Goal: Check status

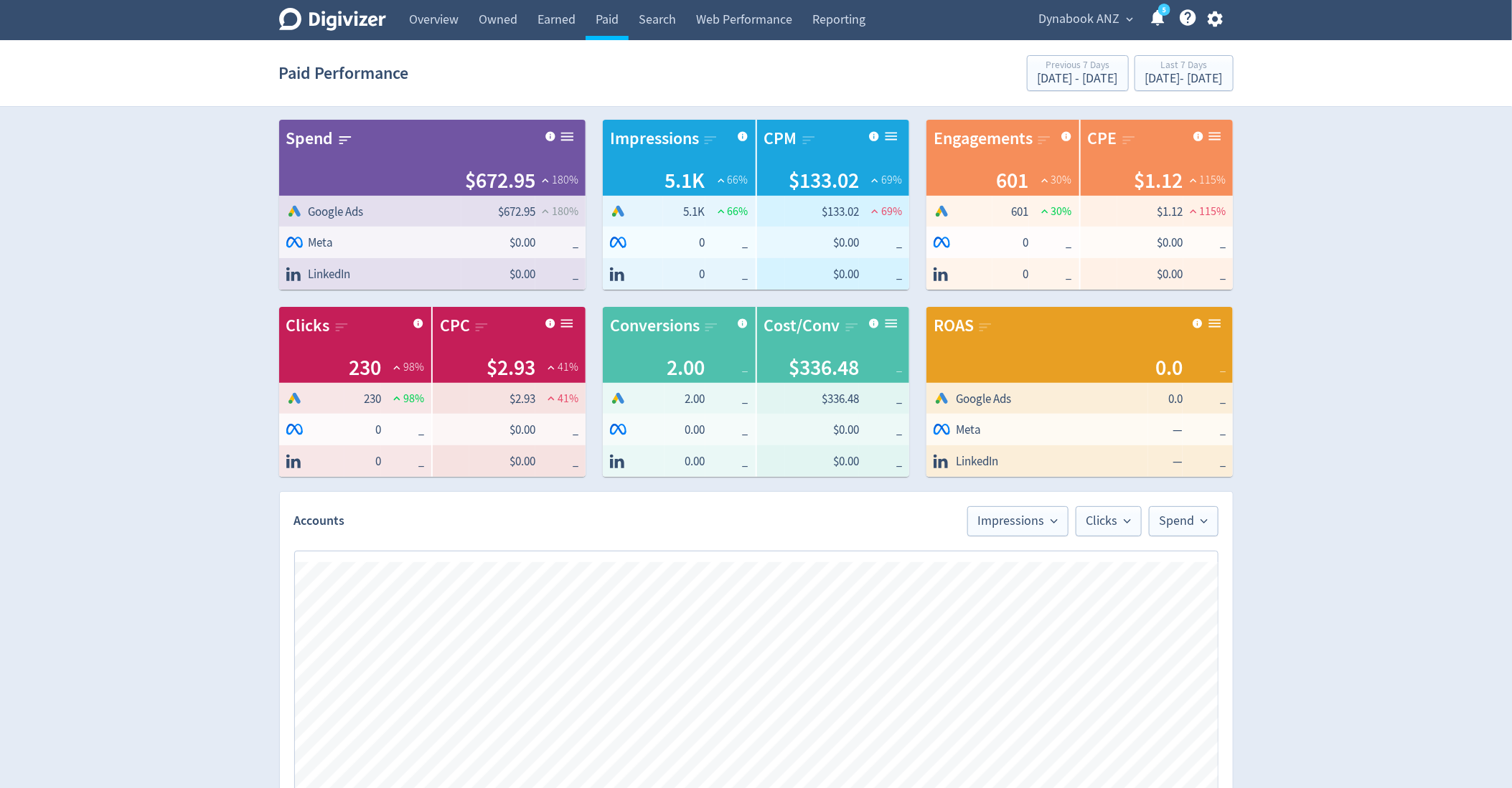
click at [1074, 13] on span "Dynabook ANZ" at bounding box center [1079, 19] width 81 height 23
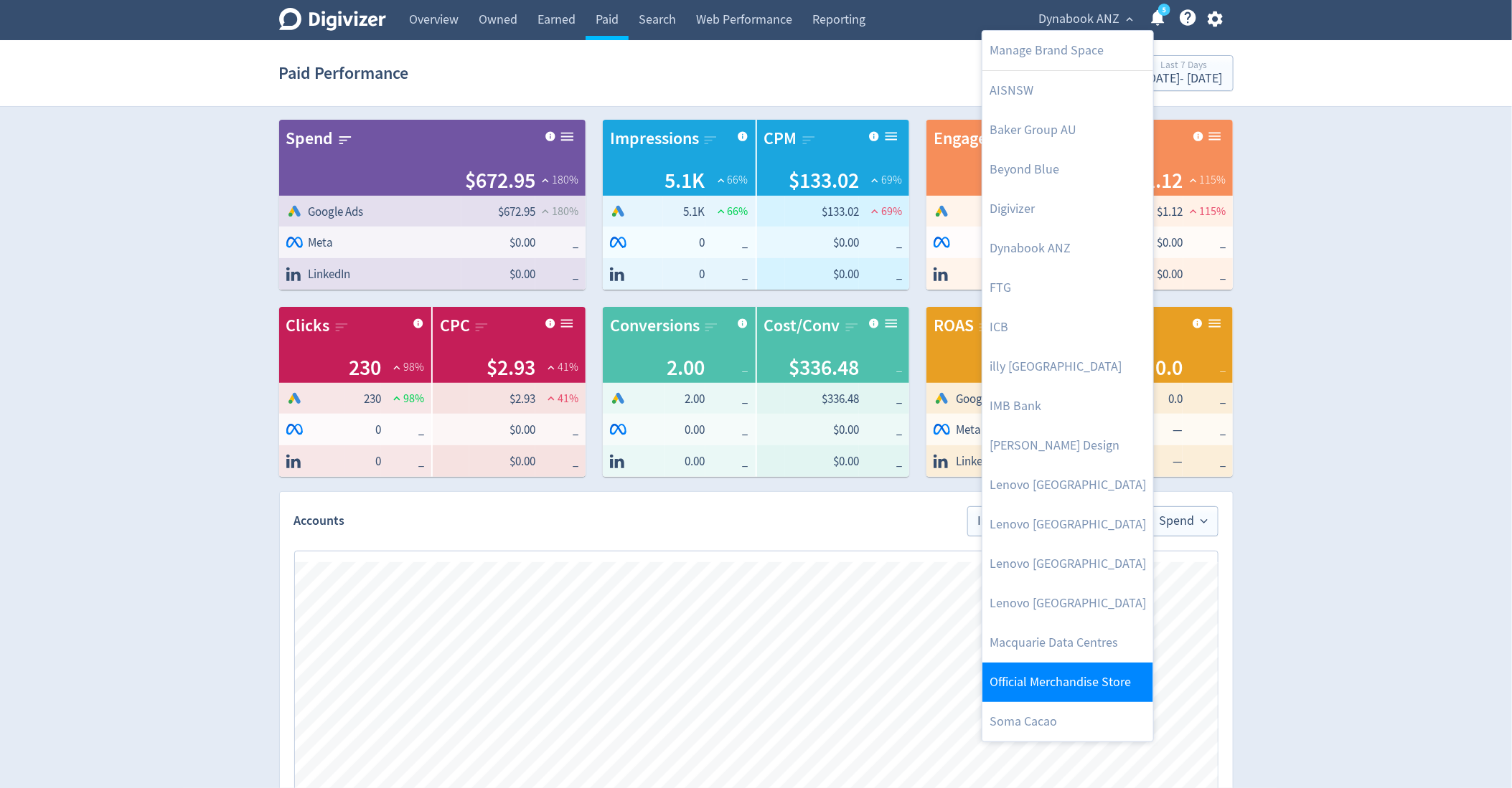
click at [1058, 679] on link "Official Merchandise Store" at bounding box center [1067, 683] width 171 height 40
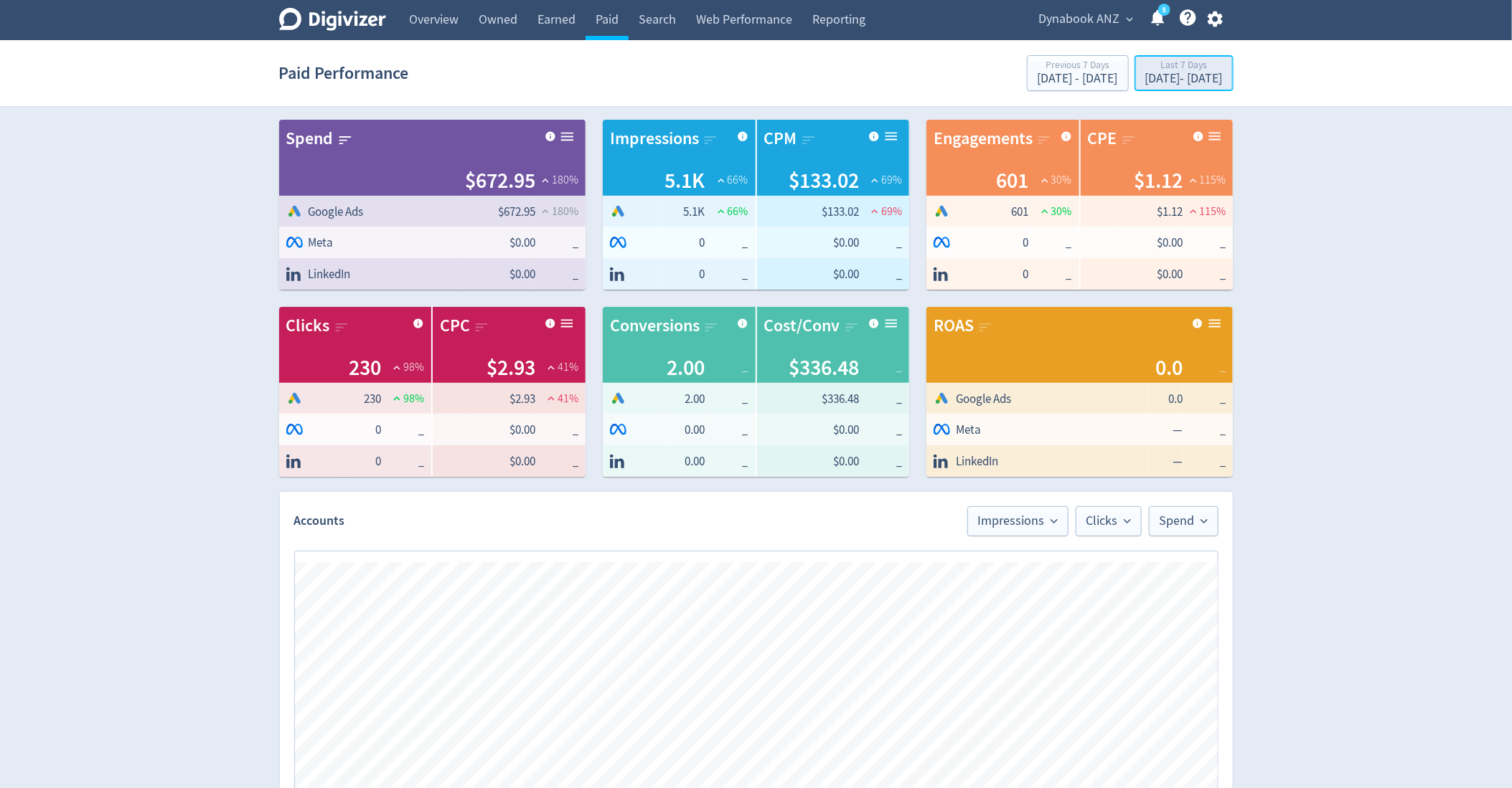
click at [1145, 72] on div "Last 7 Days" at bounding box center [1184, 66] width 78 height 12
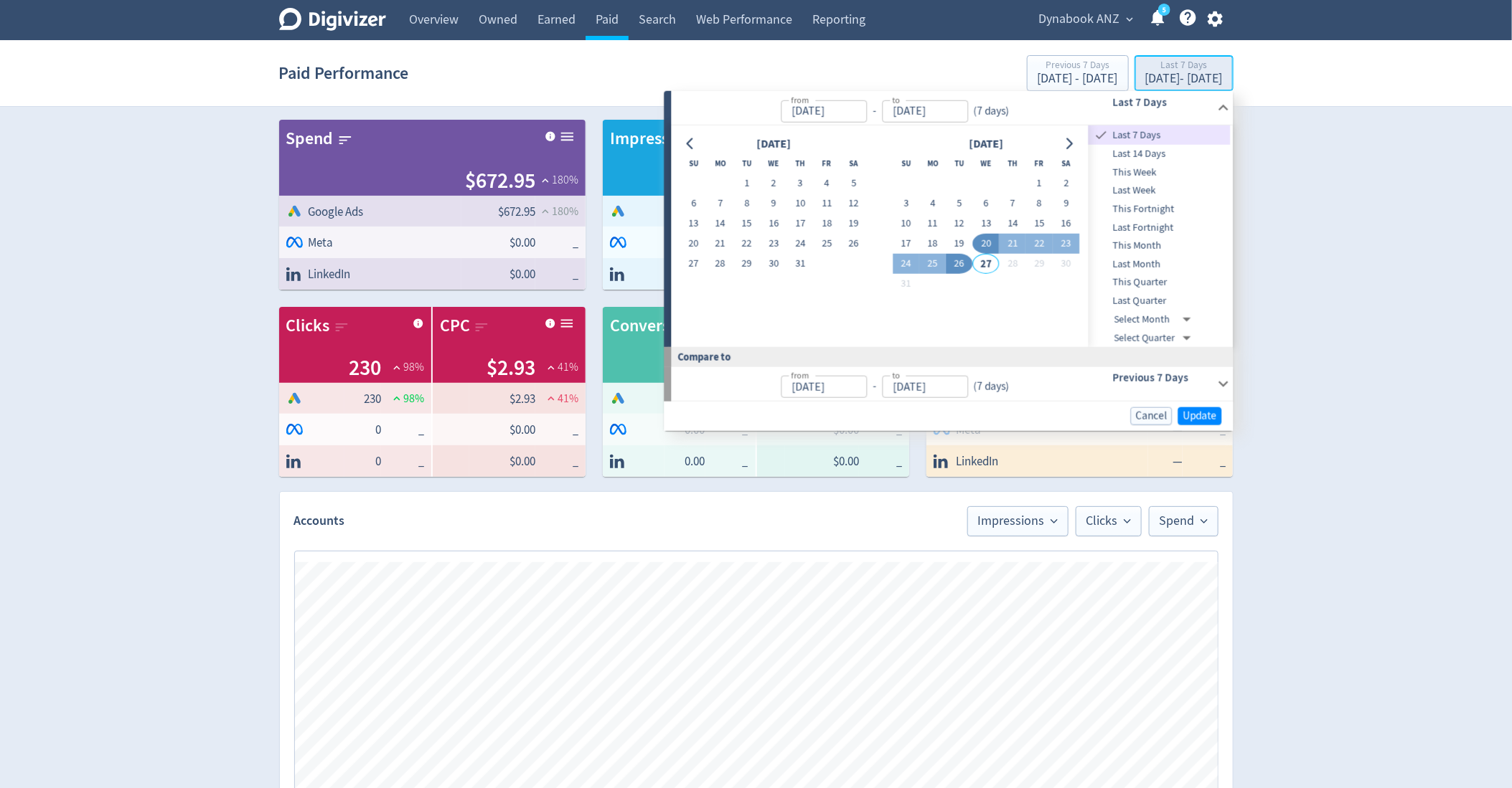
type input "[DATE]"
click at [1150, 245] on span "This Month" at bounding box center [1160, 246] width 142 height 16
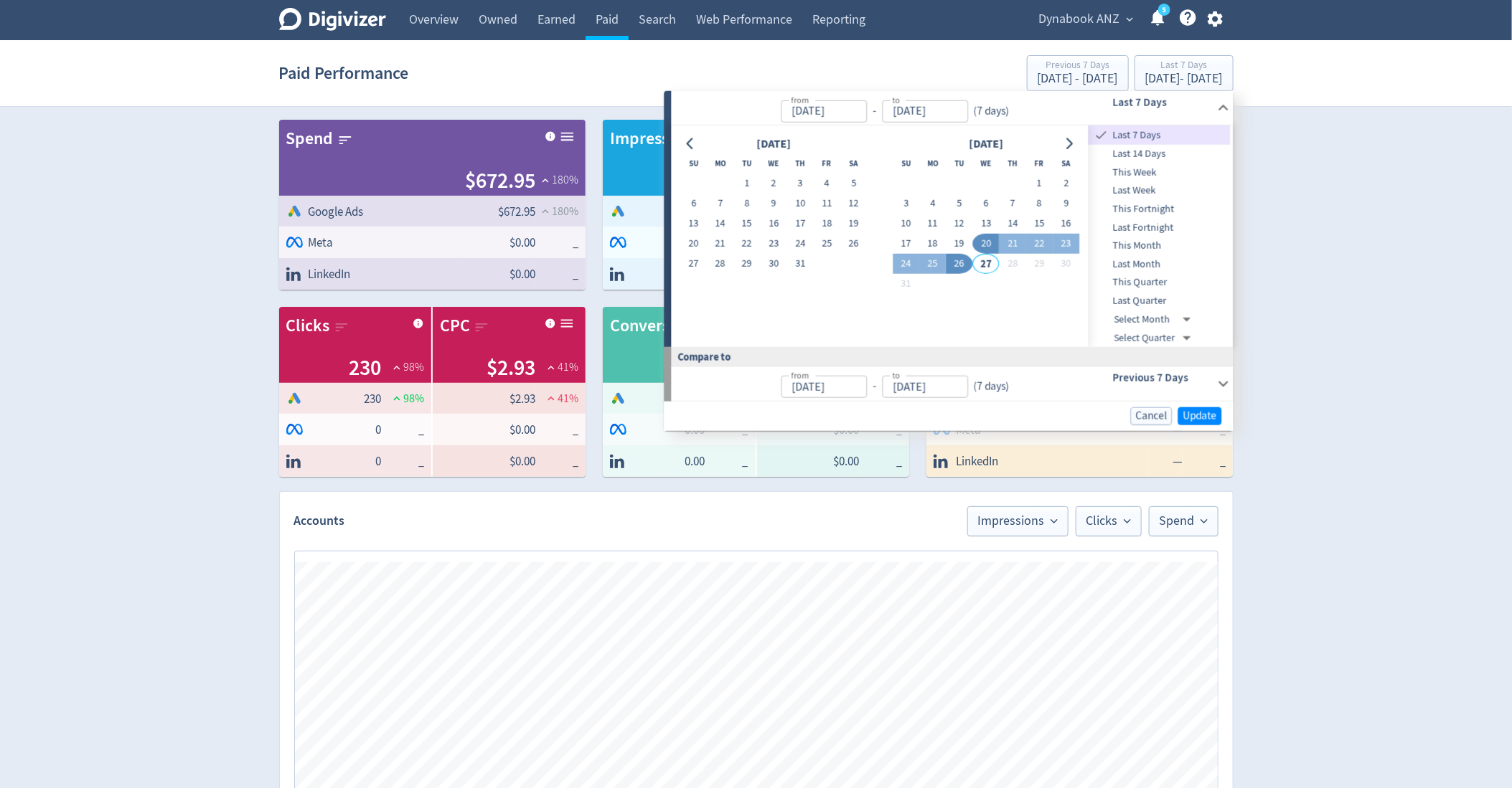
type input "[DATE]"
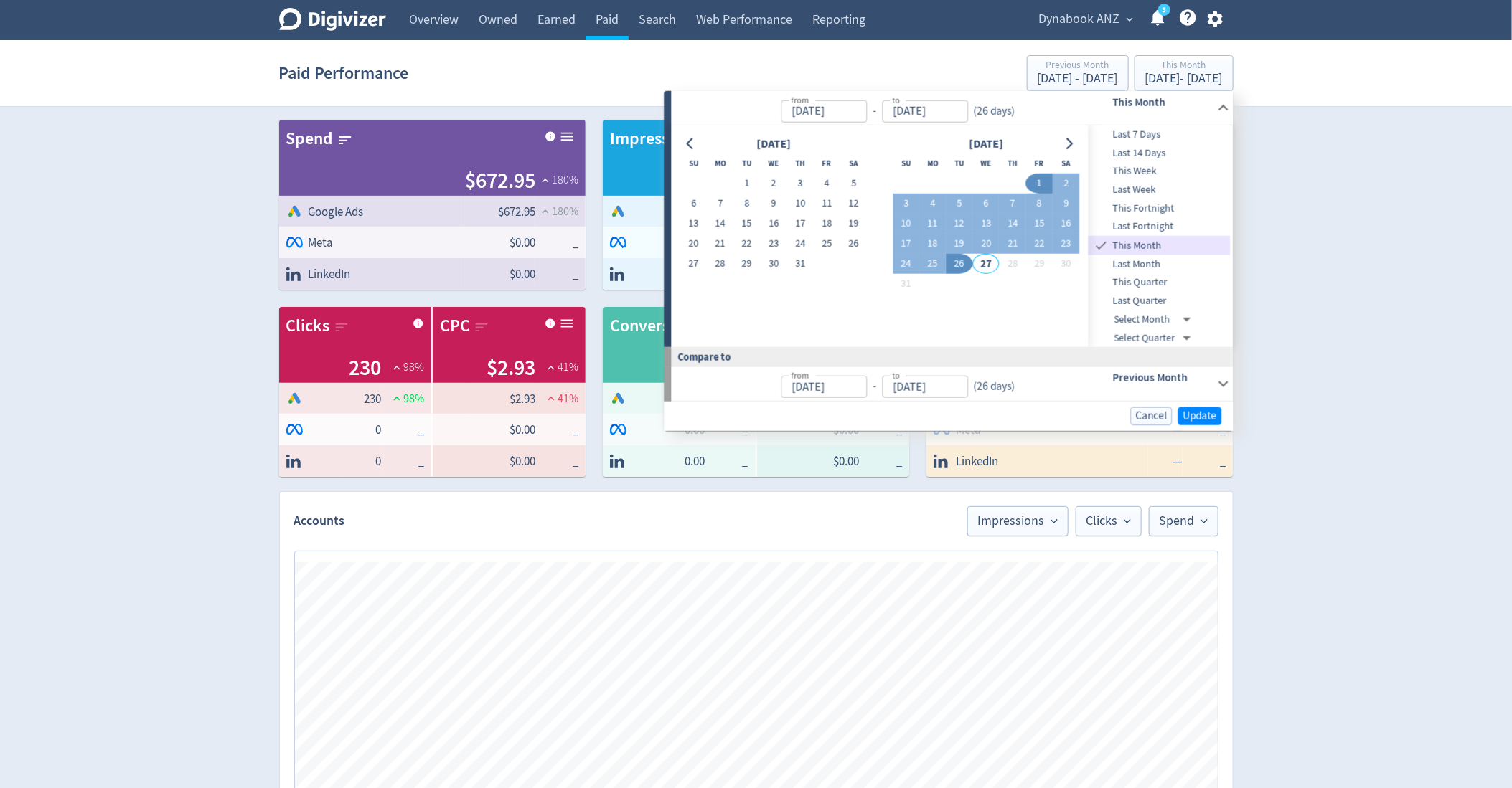
click at [1318, 144] on div "Digivizer Logo Mark Digivizer Logo Overview Owned Earned Paid Search Web Perfor…" at bounding box center [756, 679] width 1512 height 1359
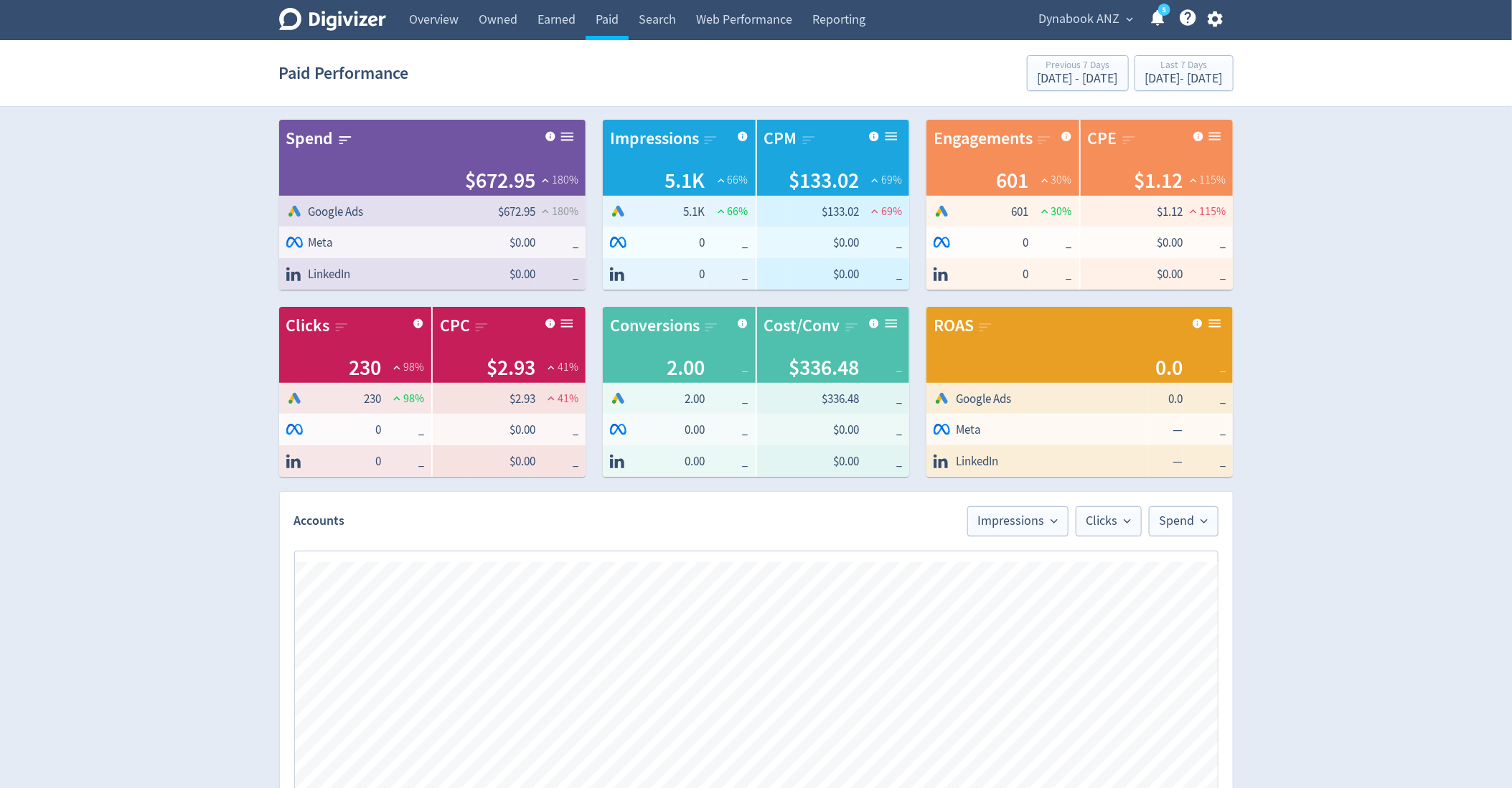
click at [1093, 14] on span "Dynabook ANZ" at bounding box center [1079, 19] width 81 height 23
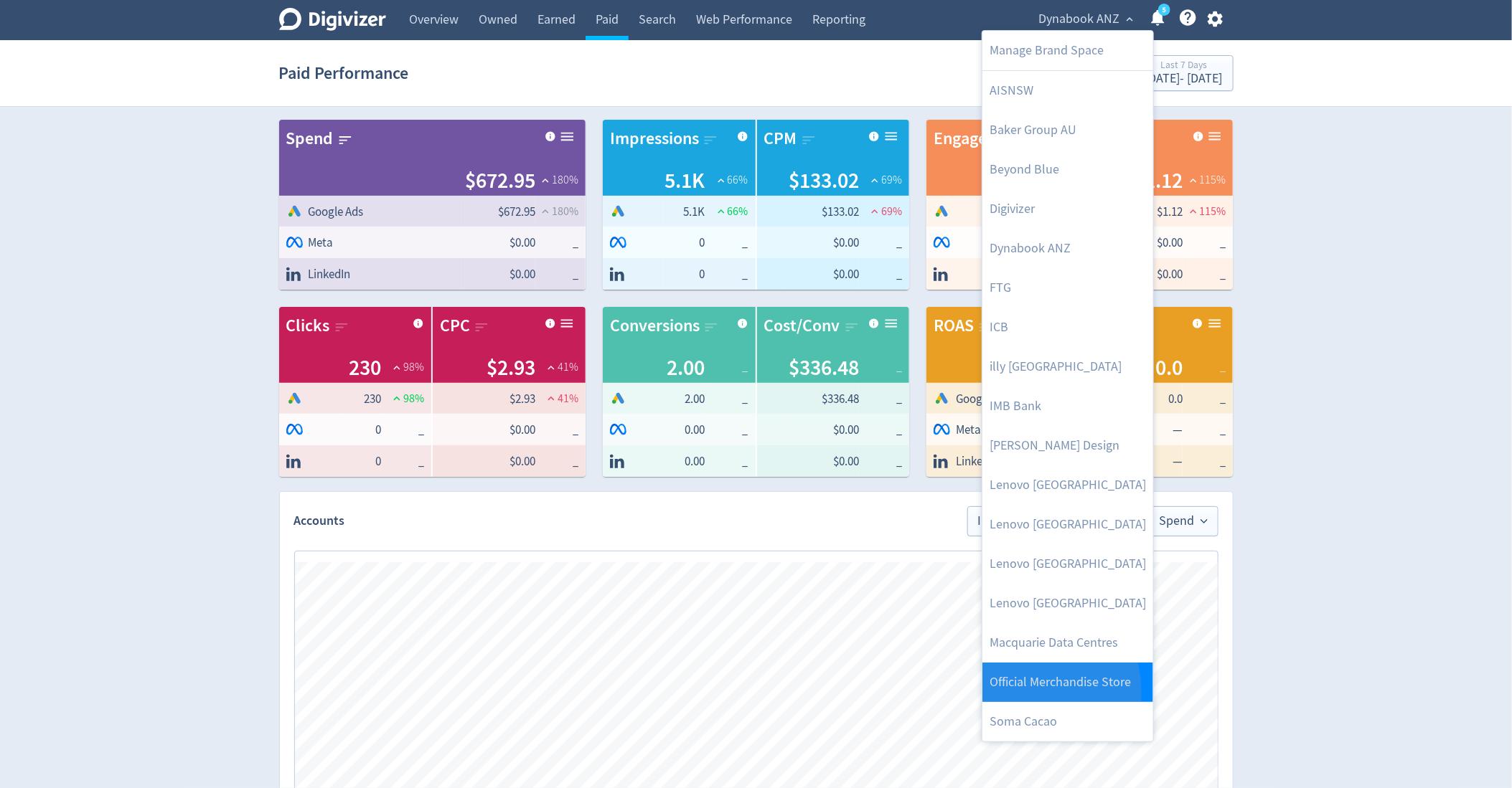
click at [1002, 694] on link "Official Merchandise Store" at bounding box center [1067, 683] width 171 height 40
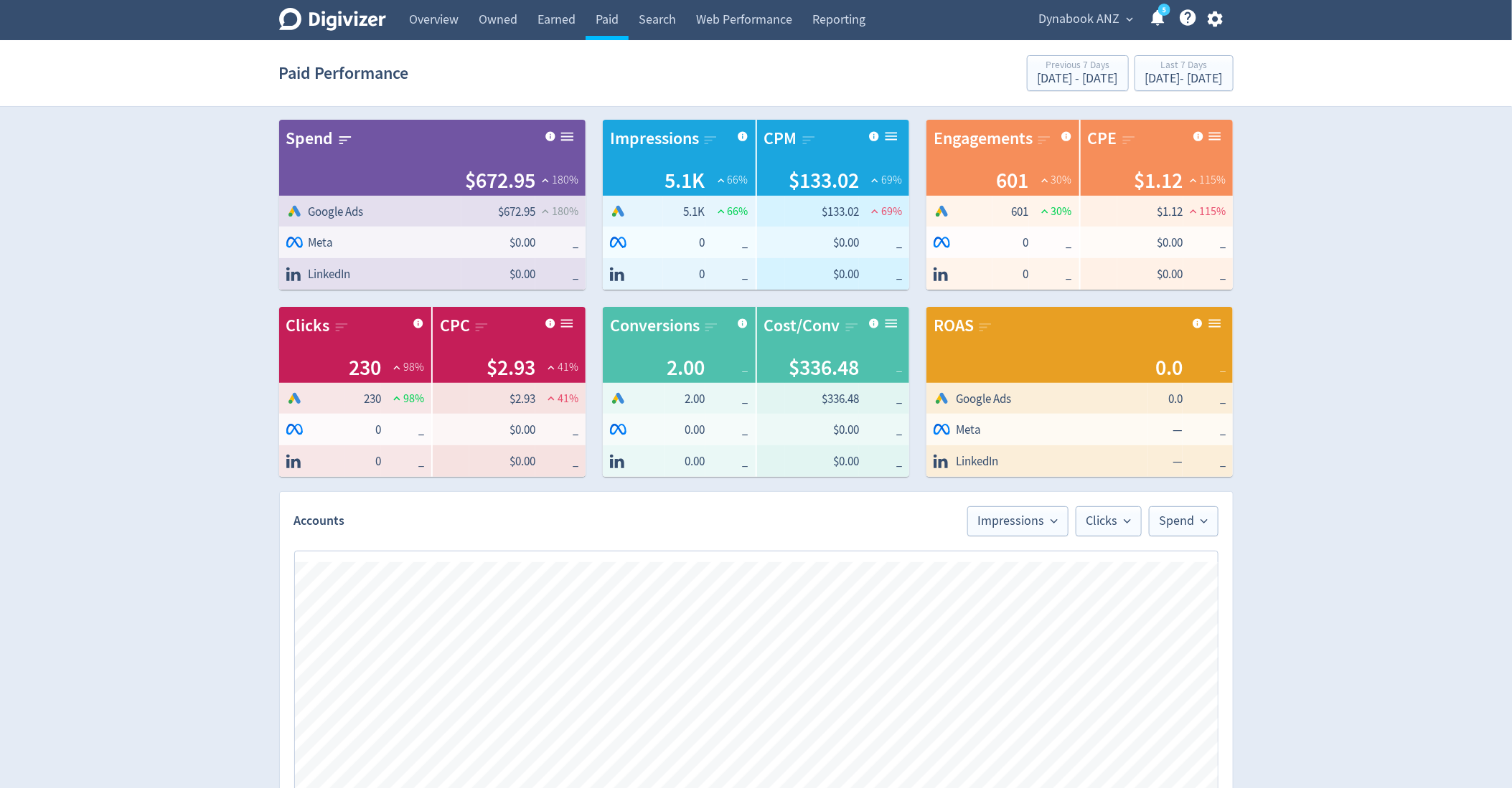
click at [1120, 6] on div "Dynabook ANZ expand_more 5 Help Center - Searchable support on using Digivizer" at bounding box center [1128, 20] width 210 height 40
click at [1108, 13] on span "Dynabook ANZ" at bounding box center [1079, 19] width 81 height 23
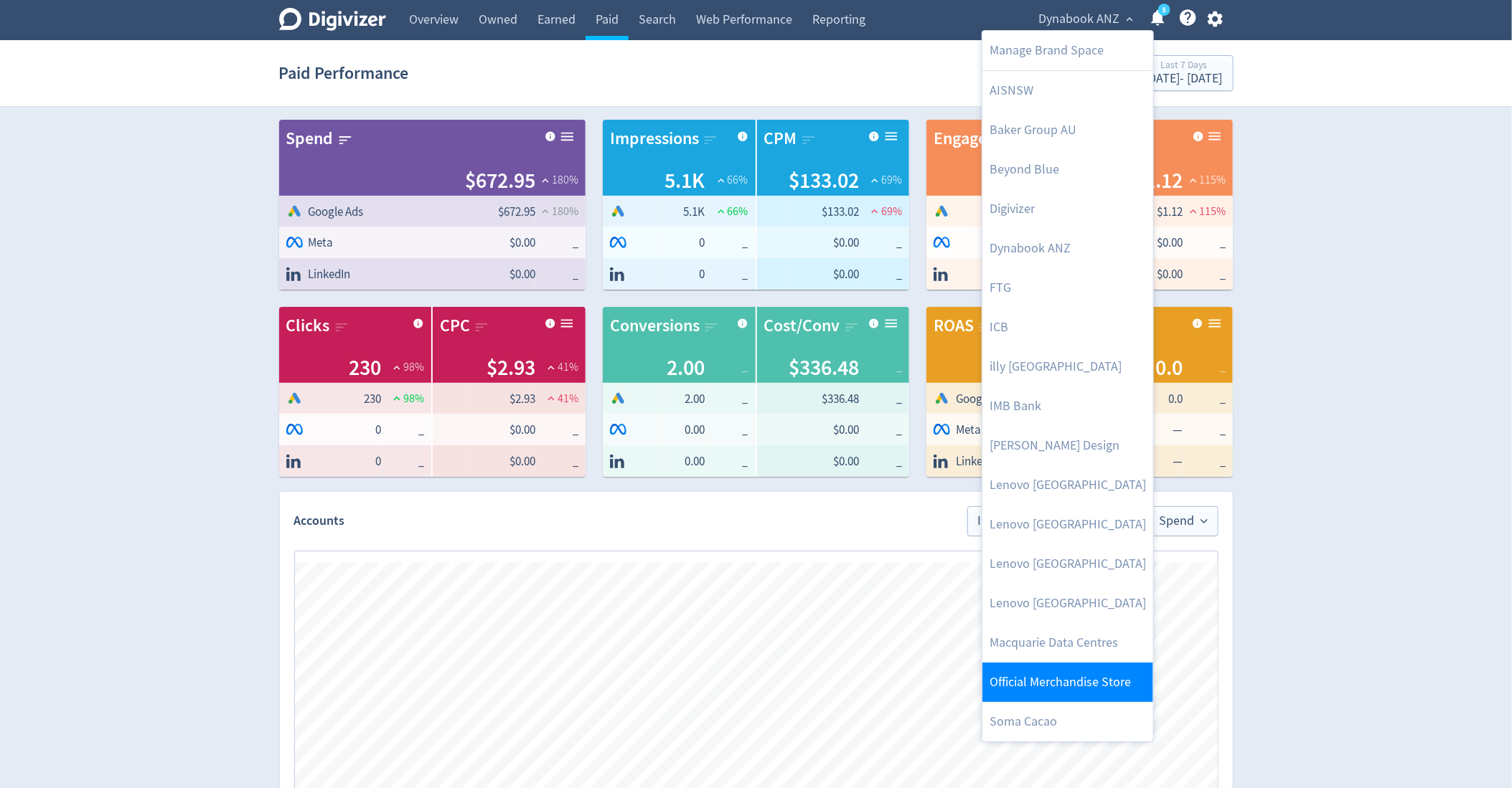
click at [1025, 678] on link "Official Merchandise Store" at bounding box center [1067, 683] width 171 height 40
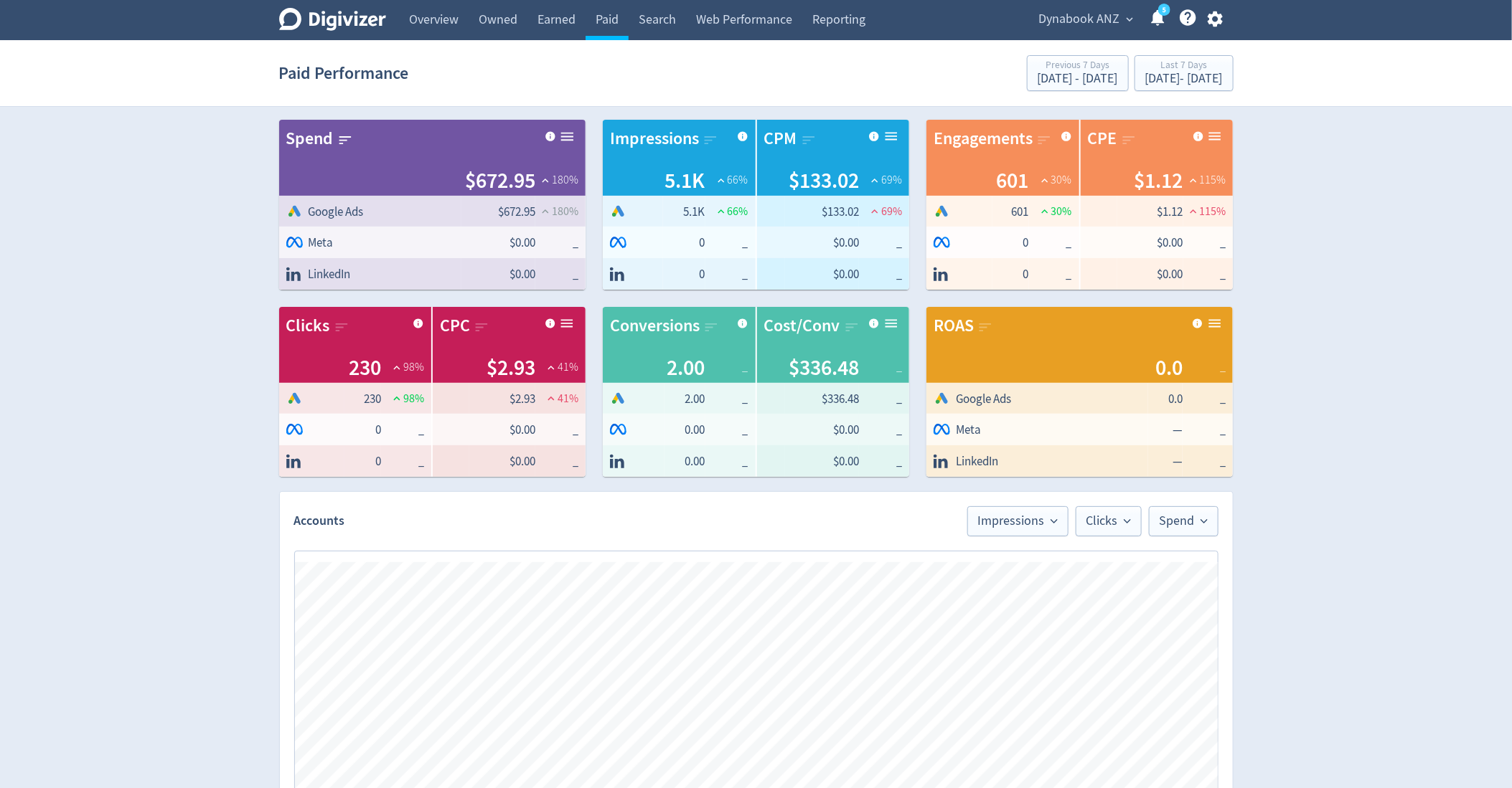
click at [1369, 157] on div "Digivizer Logo Mark Digivizer Logo Overview Owned Earned Paid Search Web Perfor…" at bounding box center [756, 679] width 1512 height 1359
click at [1102, 27] on span "Dynabook ANZ" at bounding box center [1079, 19] width 81 height 23
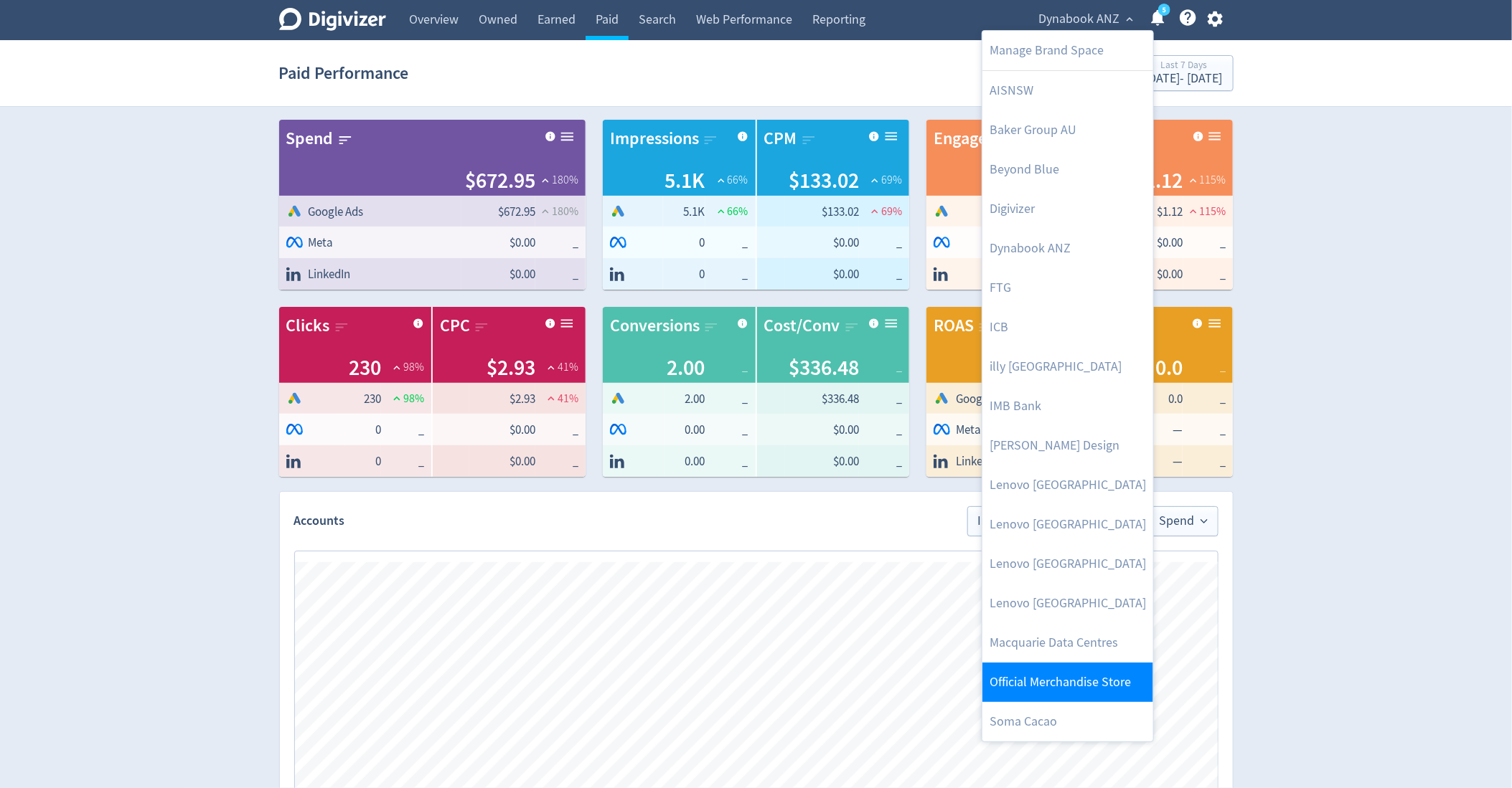
click at [1051, 674] on link "Official Merchandise Store" at bounding box center [1067, 683] width 171 height 40
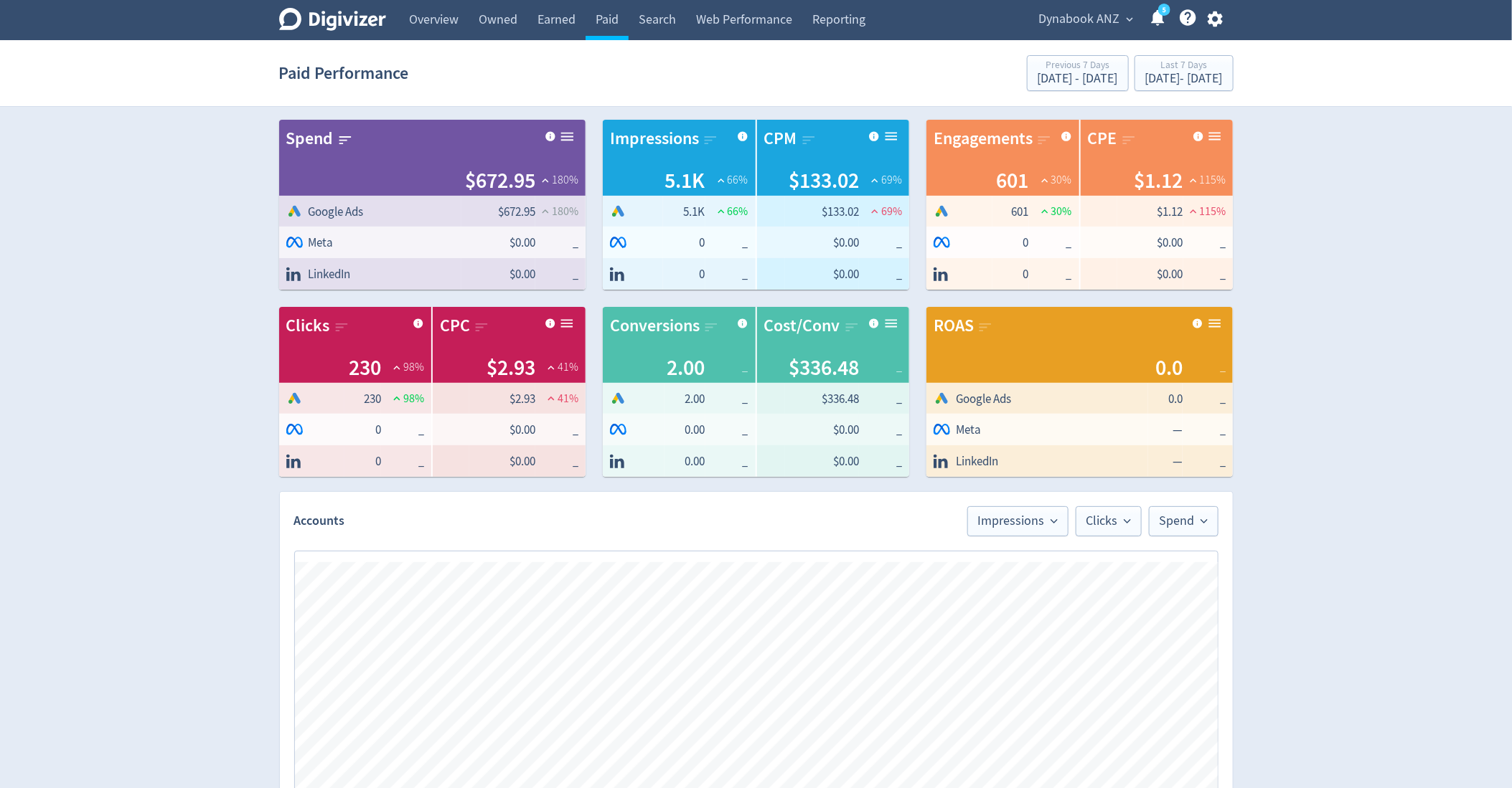
click at [1060, 14] on span "Dynabook ANZ" at bounding box center [1079, 19] width 81 height 23
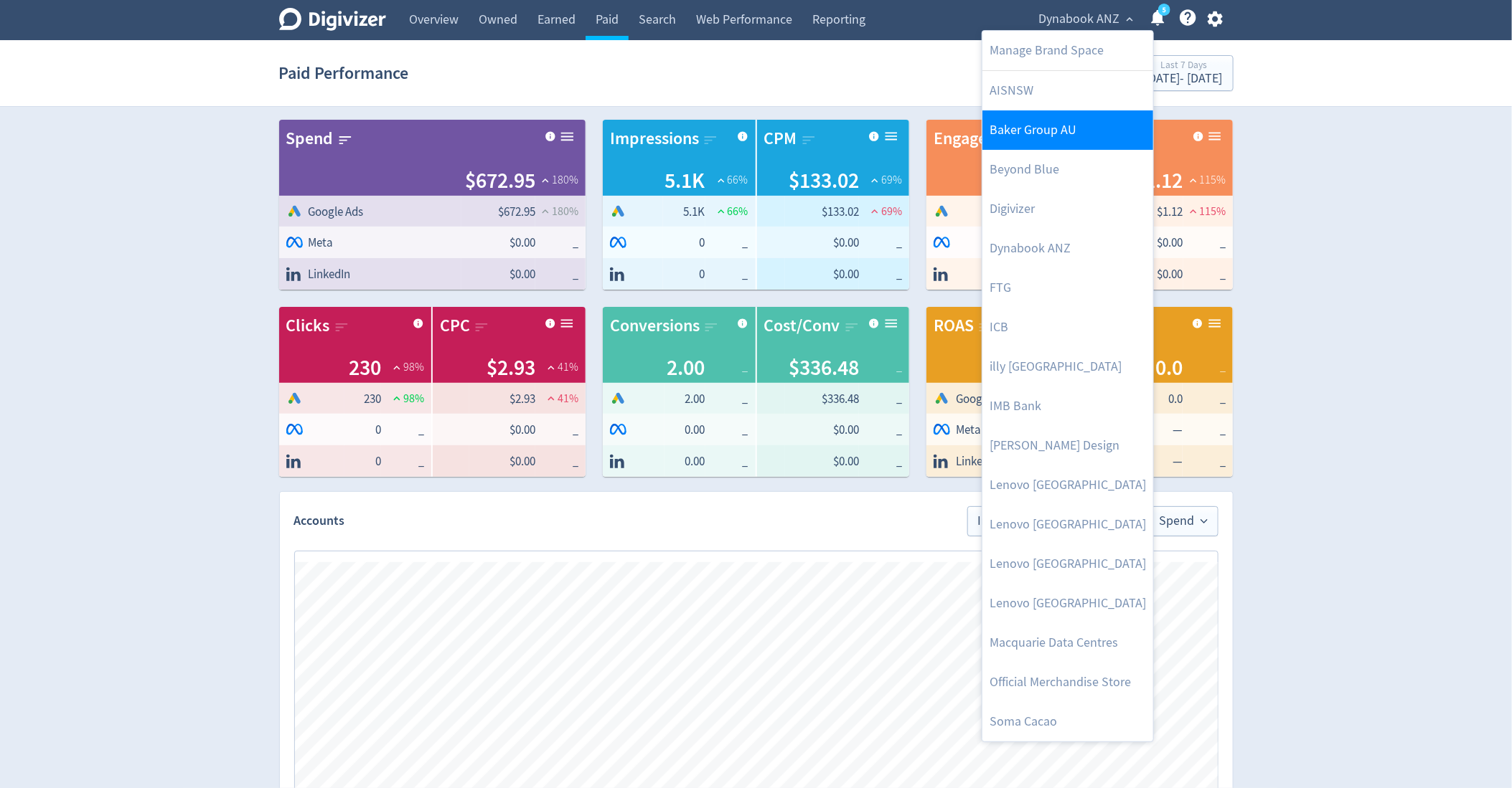
click at [1031, 147] on link "Baker Group AU" at bounding box center [1067, 131] width 171 height 40
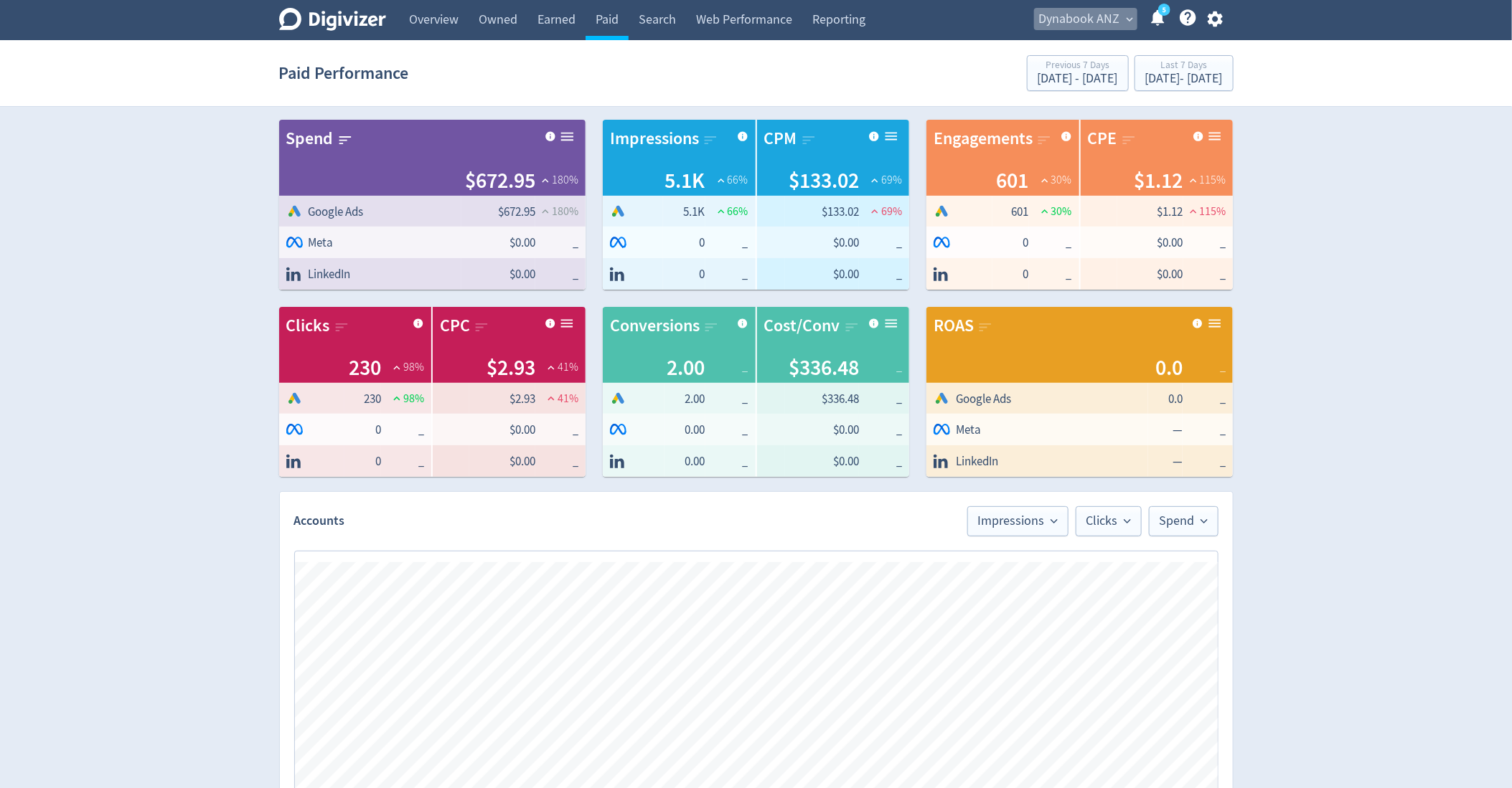
click at [1107, 17] on span "Dynabook ANZ" at bounding box center [1079, 19] width 81 height 23
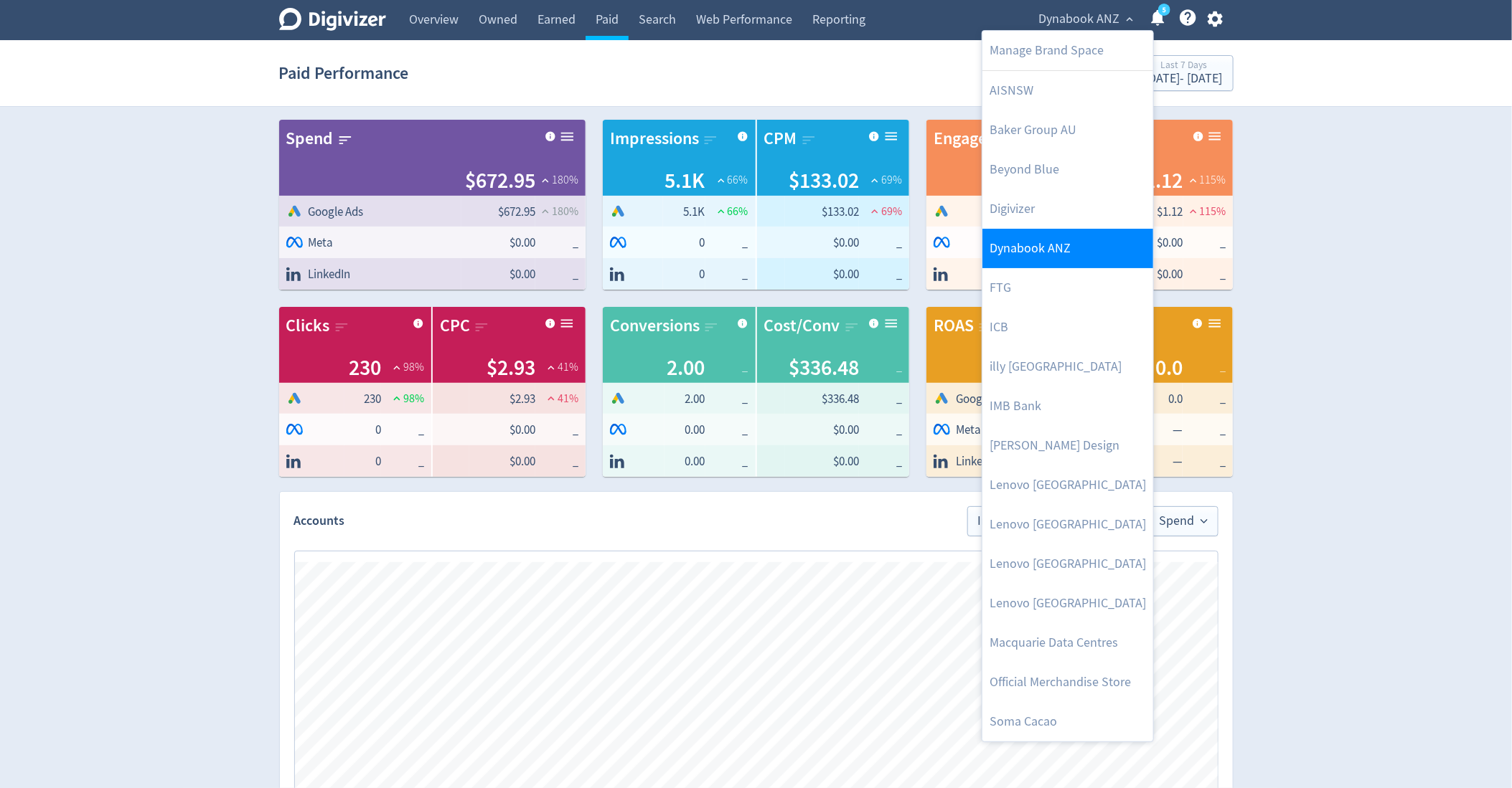
click at [1079, 243] on link "Dynabook ANZ" at bounding box center [1067, 249] width 171 height 40
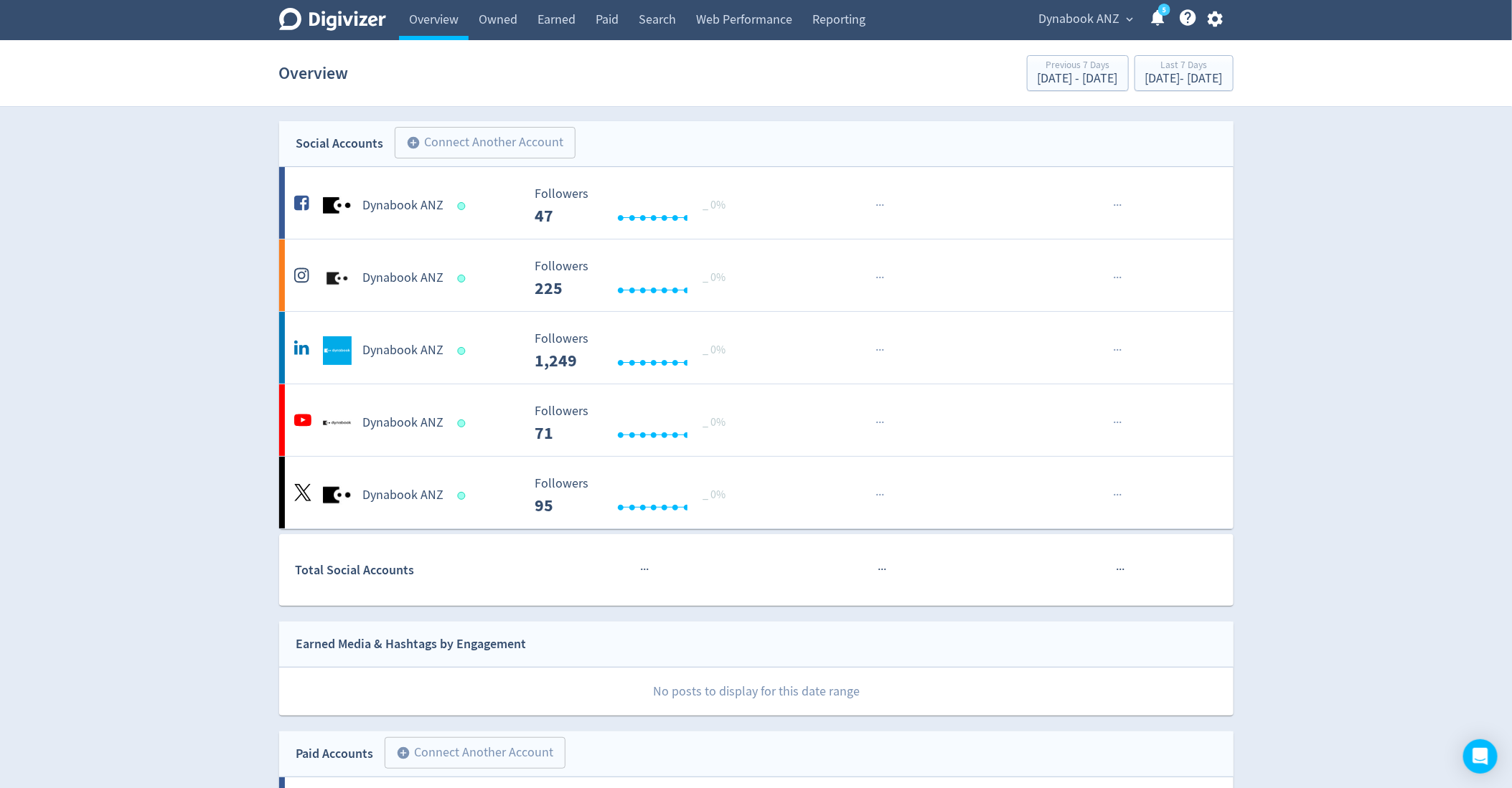
click at [1064, 30] on span "Dynabook ANZ" at bounding box center [1079, 19] width 81 height 23
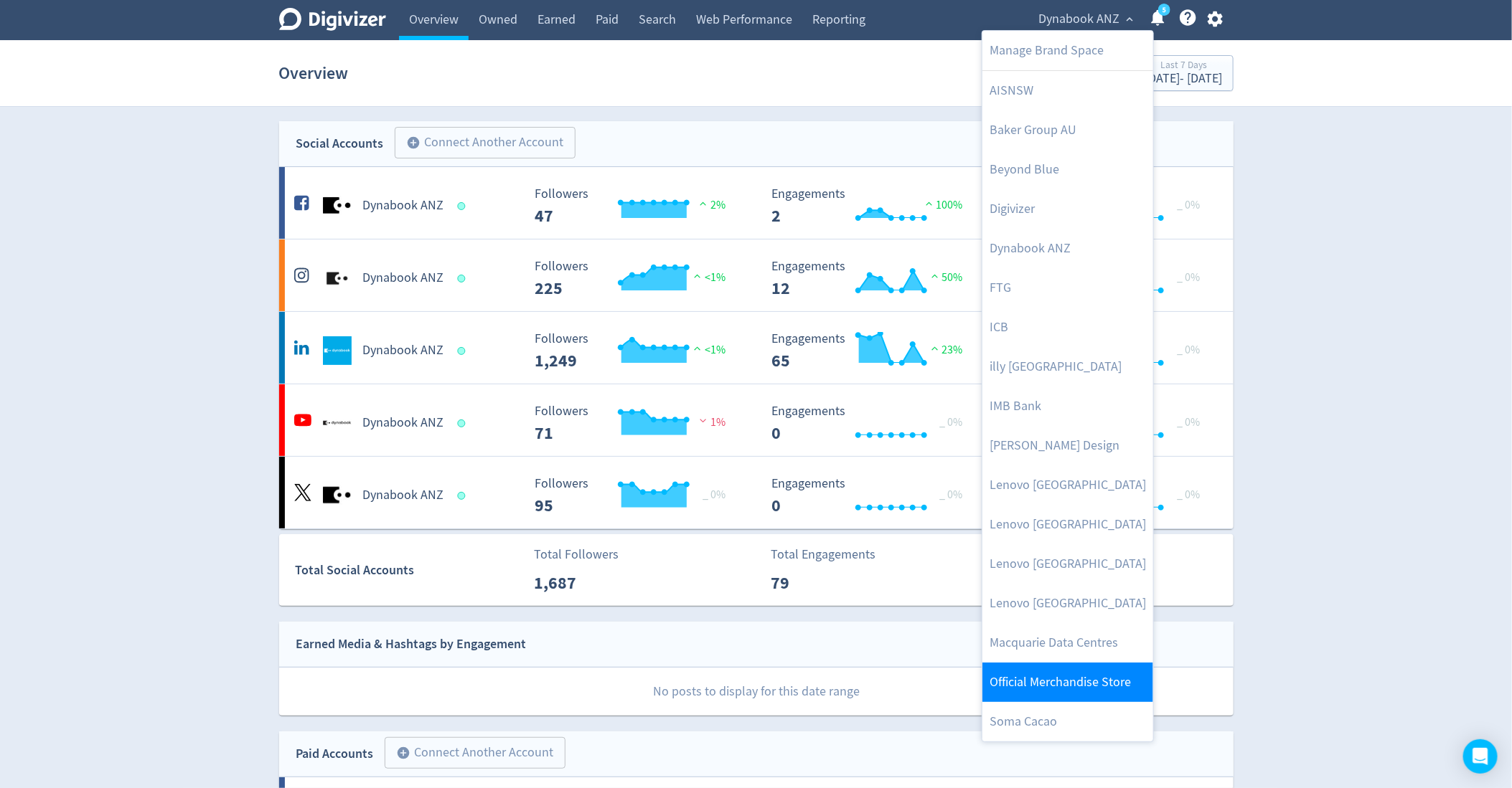
click at [1054, 690] on link "Official Merchandise Store" at bounding box center [1067, 683] width 171 height 40
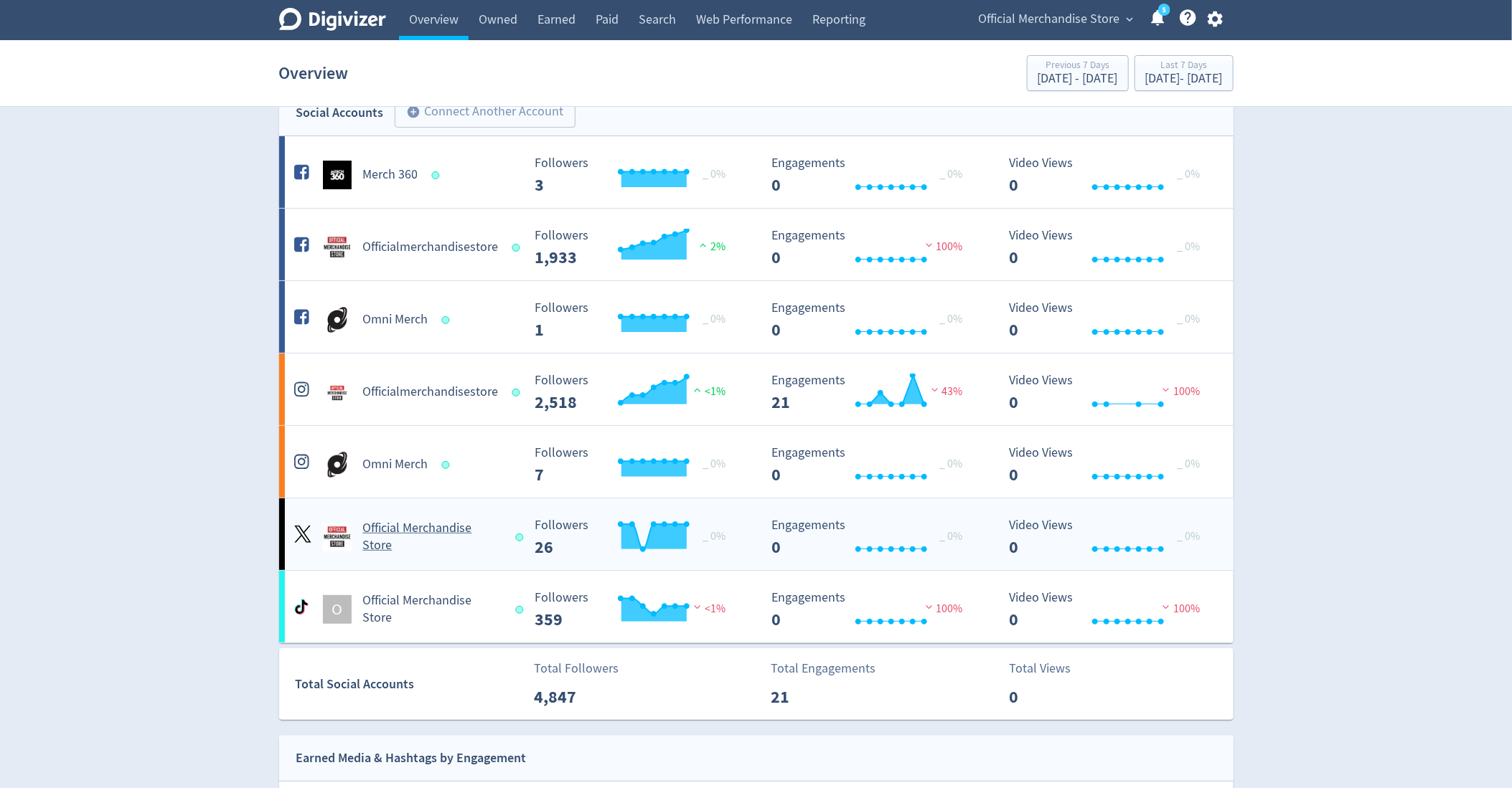
scroll to position [7, 0]
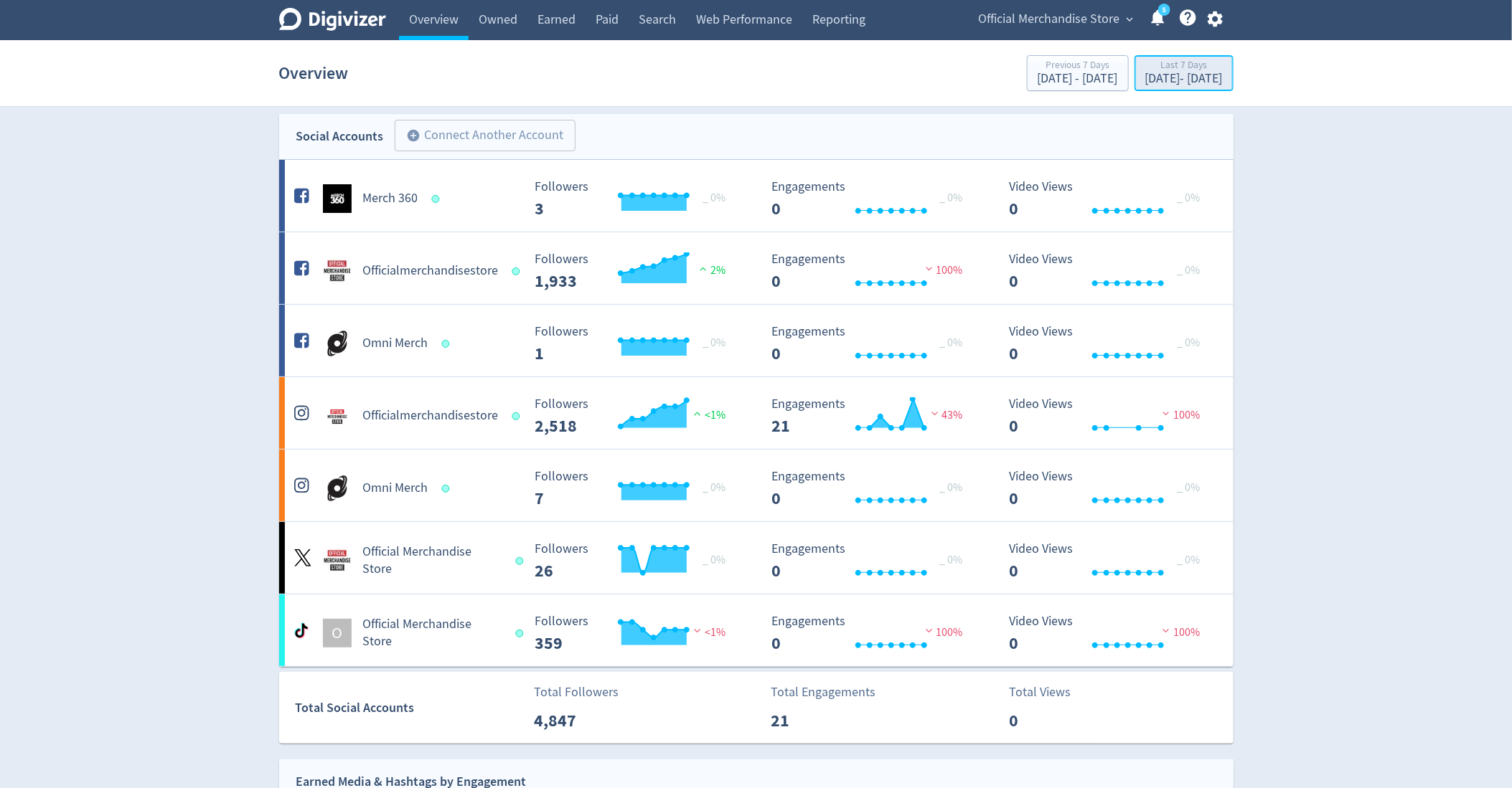
click at [1145, 88] on div "Last 7 Days [DATE] - [DATE]" at bounding box center [1184, 74] width 91 height 29
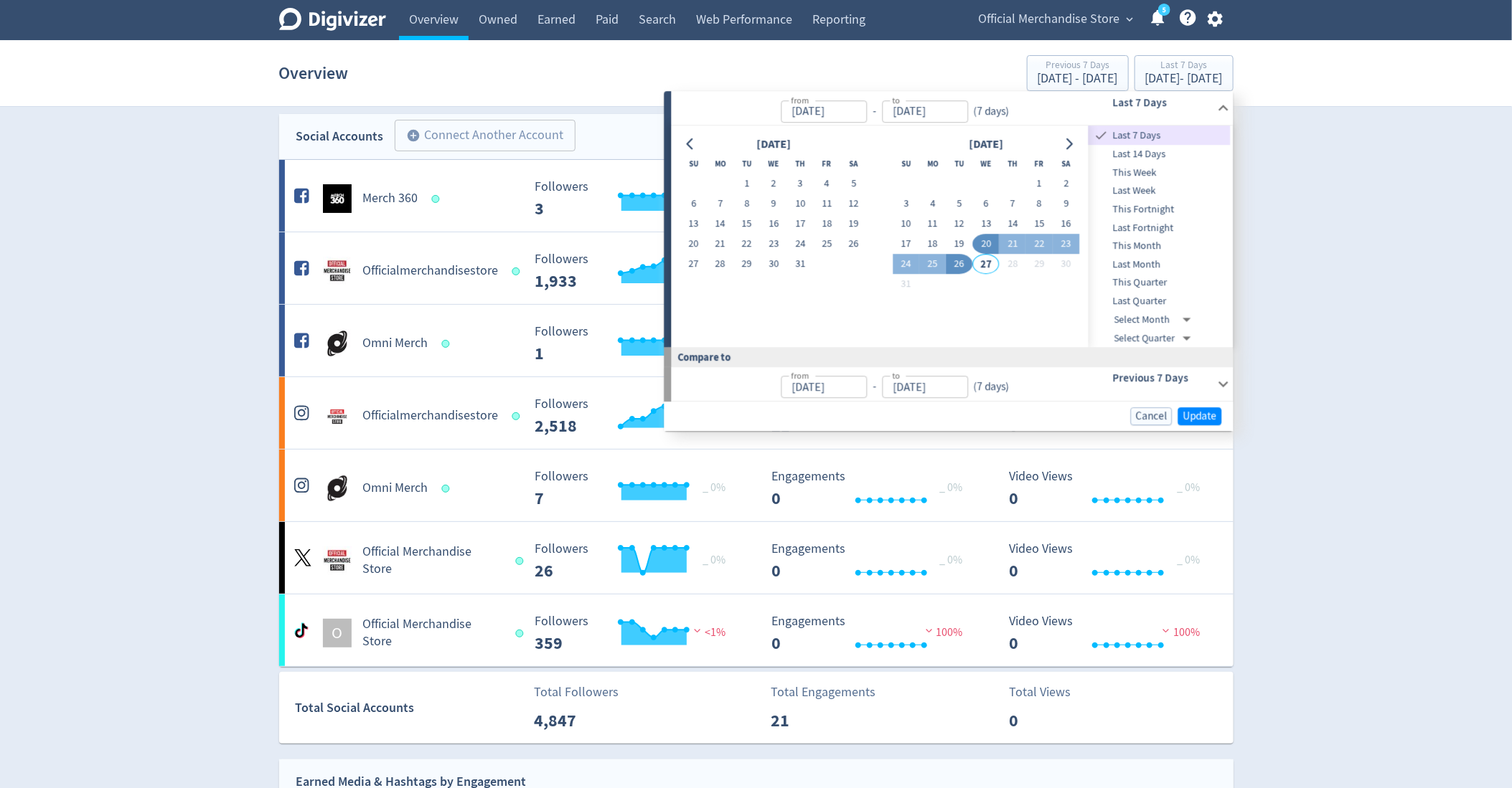
click at [1163, 249] on span "This Month" at bounding box center [1160, 246] width 142 height 16
type input "[DATE]"
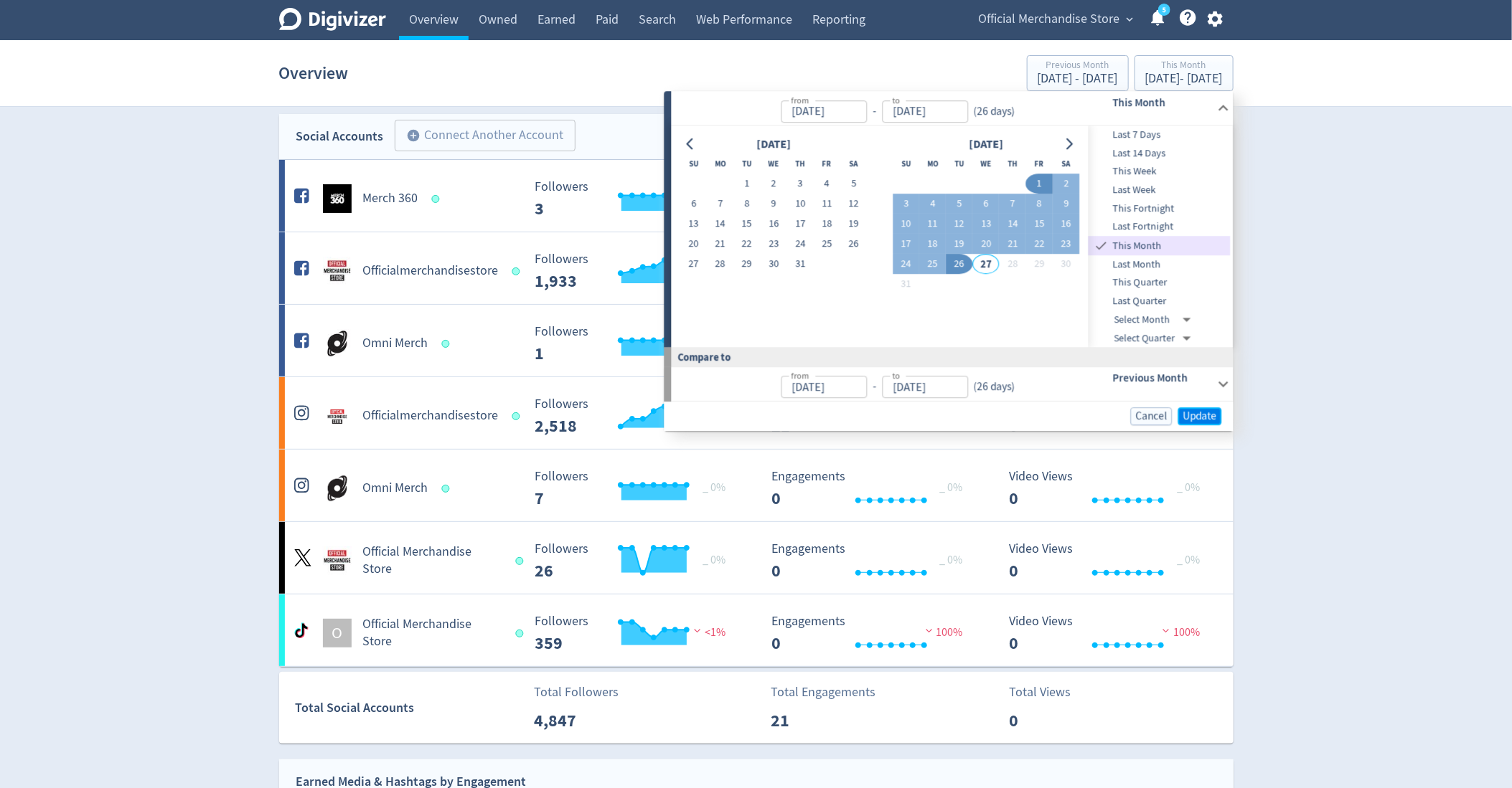
click at [1199, 411] on span "Update" at bounding box center [1200, 416] width 34 height 11
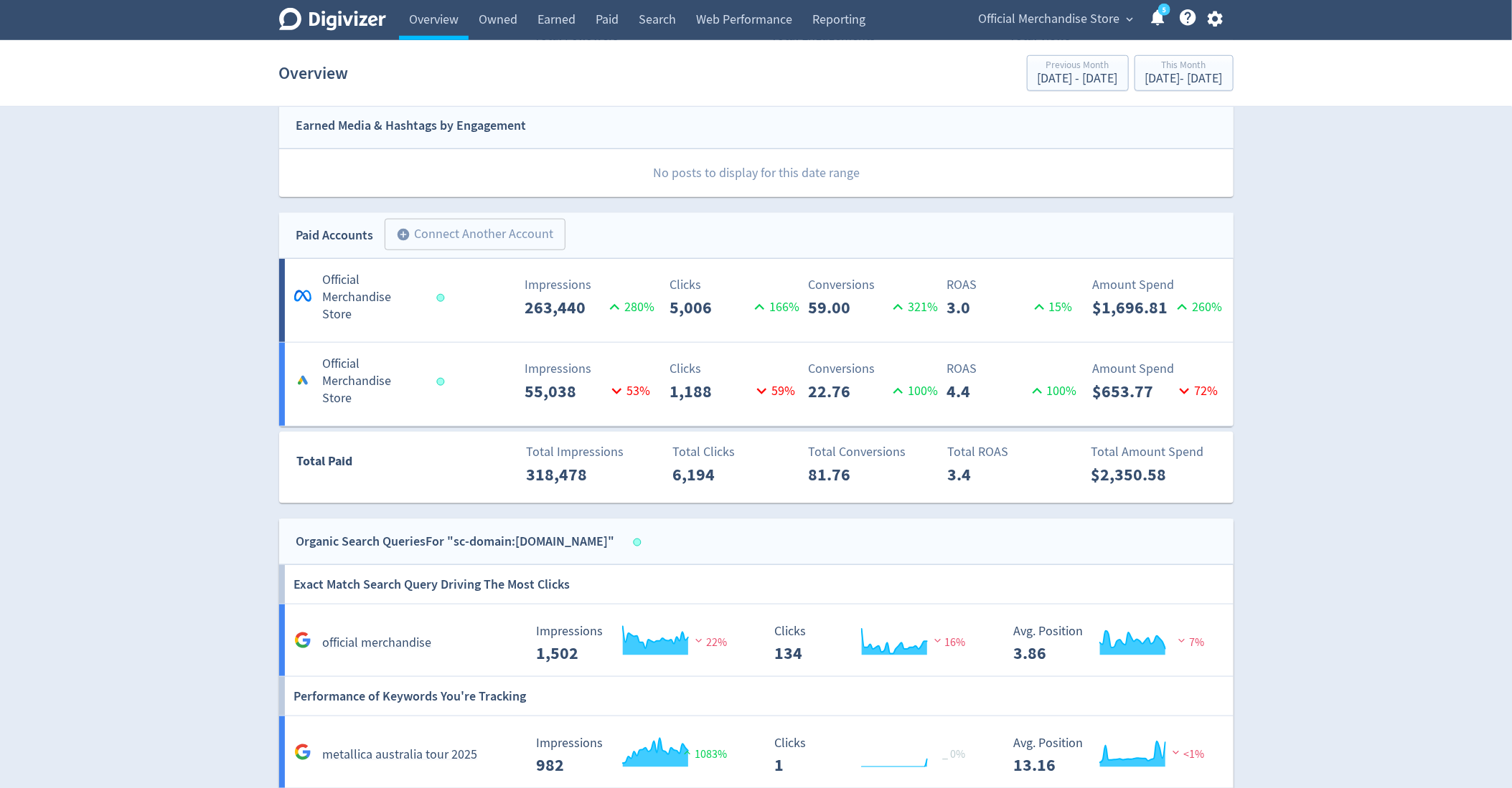
scroll to position [665, 0]
click at [1173, 73] on div "[DATE] - [DATE]" at bounding box center [1184, 79] width 78 height 13
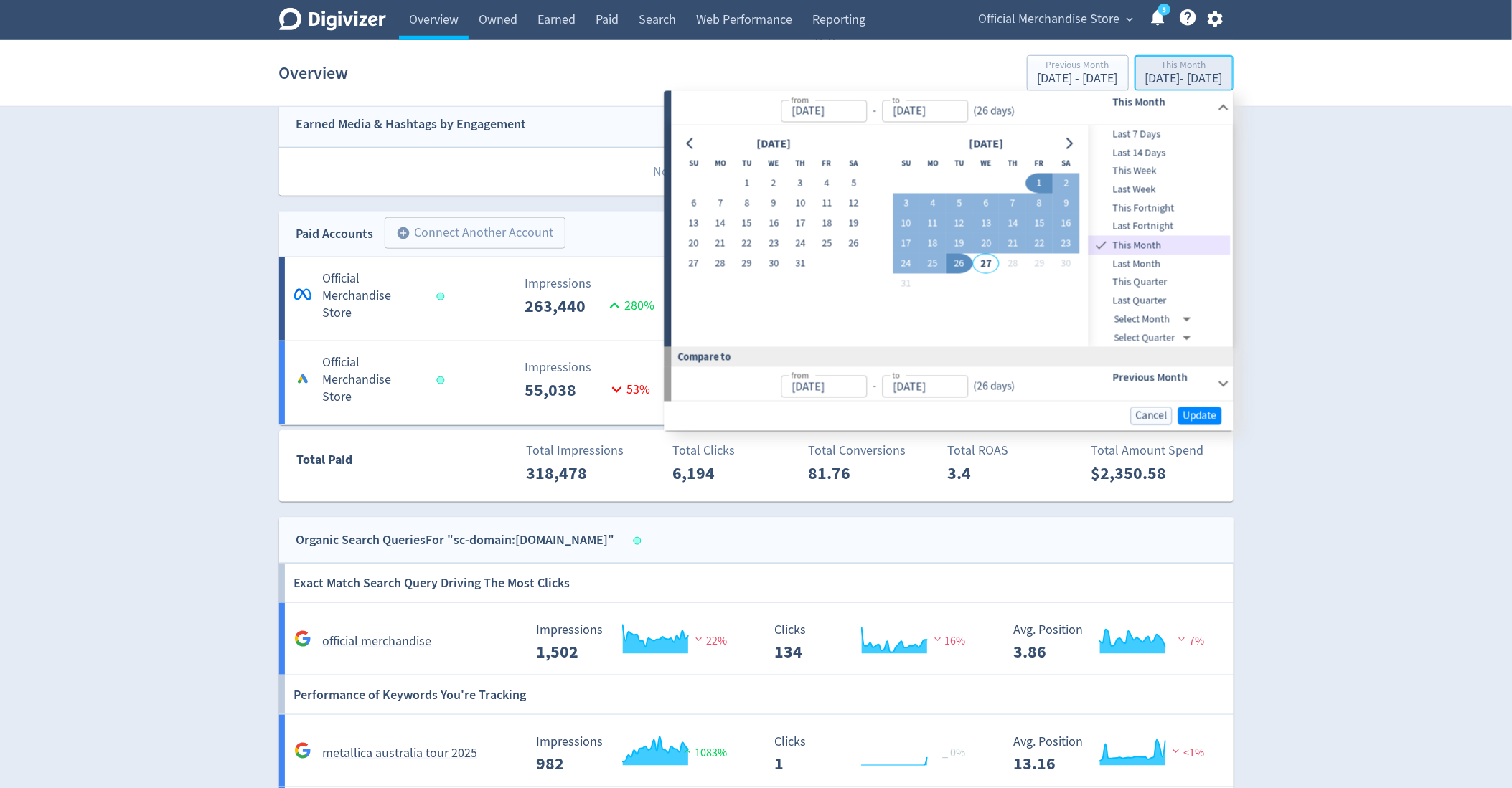
type input "[DATE]"
click at [1348, 358] on div "Digivizer Logo [PERSON_NAME] Logo Overview Owned Earned Paid Search Web Perform…" at bounding box center [756, 247] width 1512 height 1825
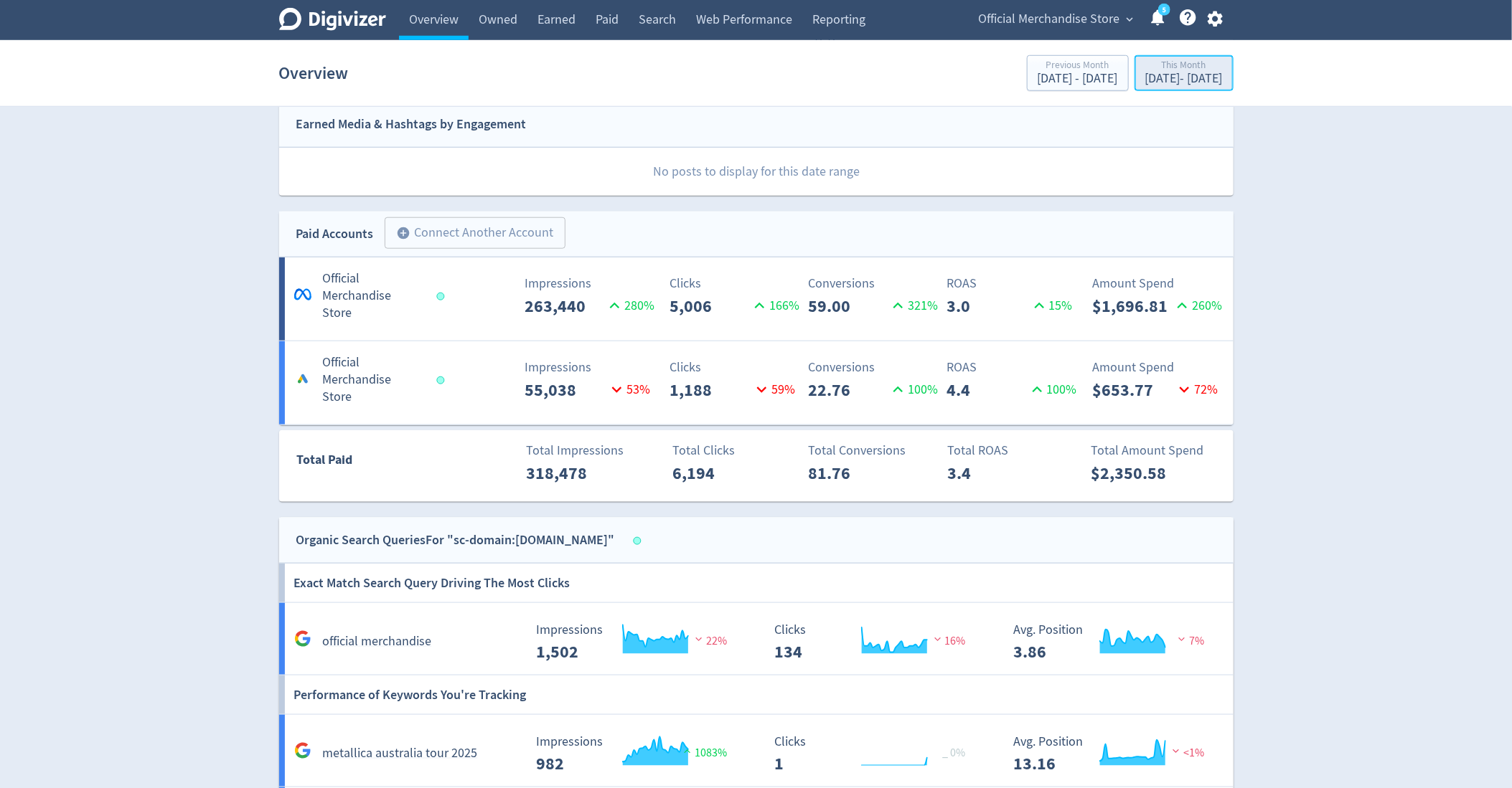
click at [1145, 78] on div "[DATE] - [DATE]" at bounding box center [1184, 79] width 78 height 13
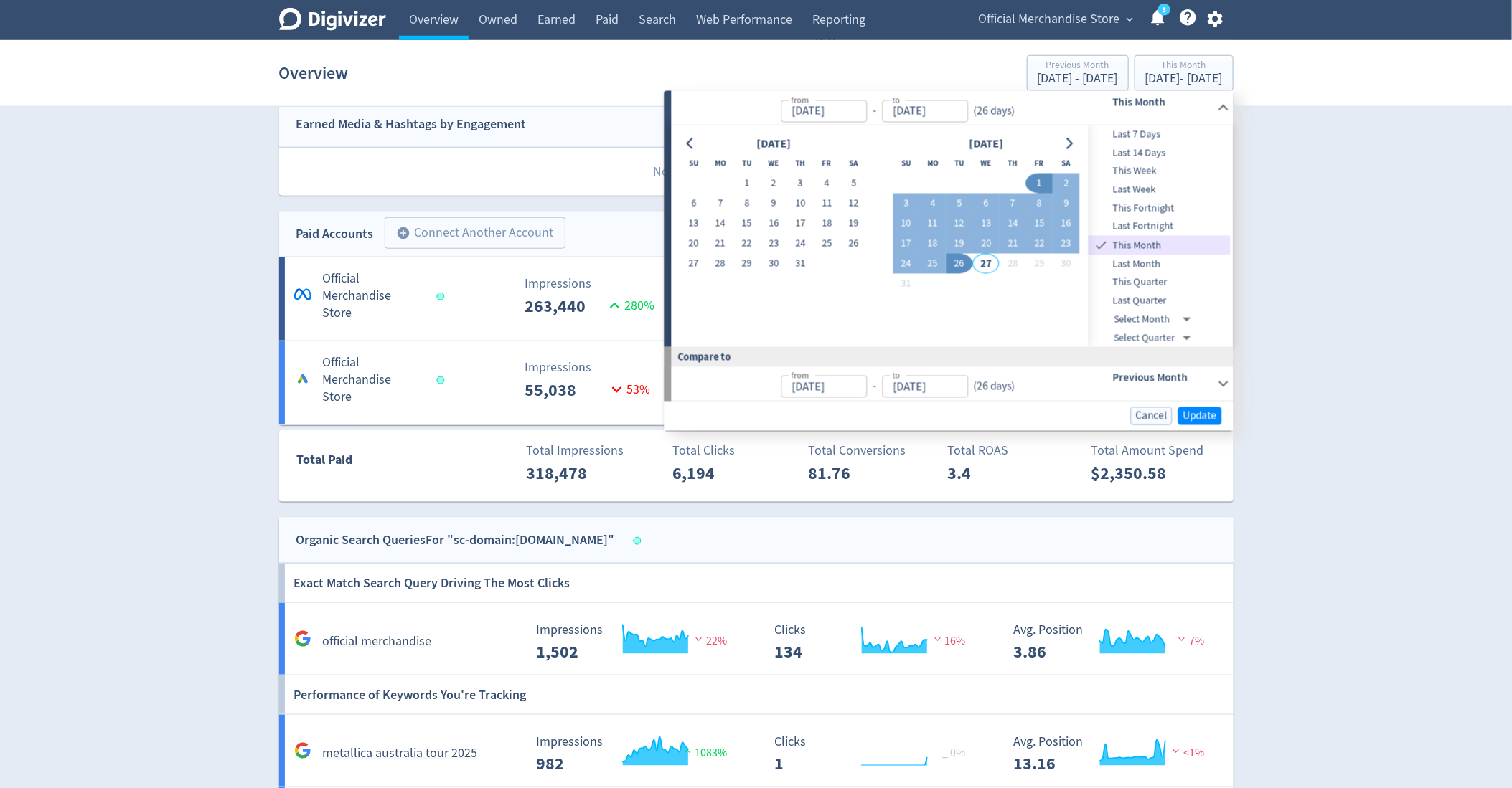
click at [1426, 419] on div "Digivizer Logo [PERSON_NAME] Logo Overview Owned Earned Paid Search Web Perform…" at bounding box center [756, 247] width 1512 height 1825
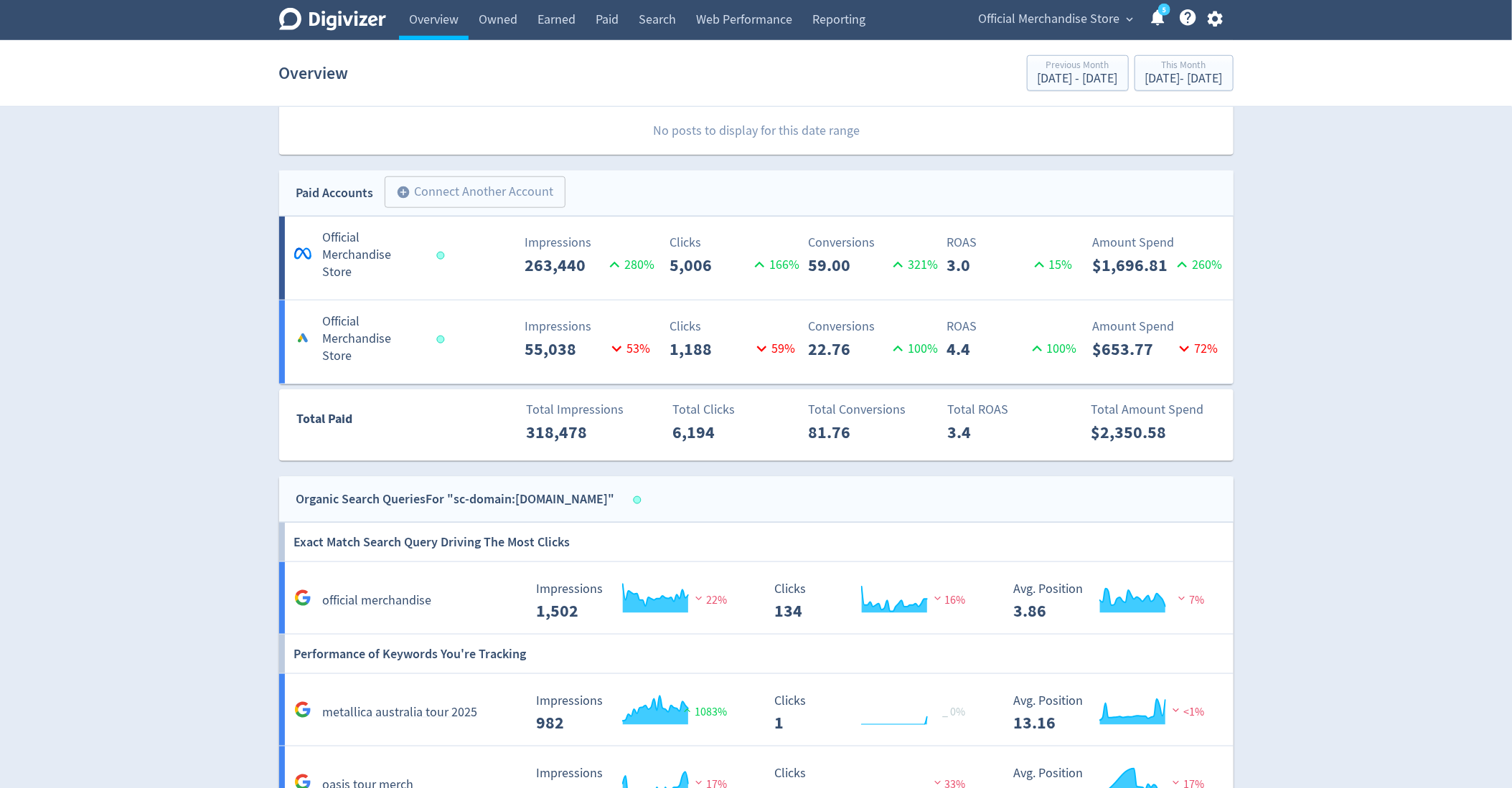
scroll to position [704, 0]
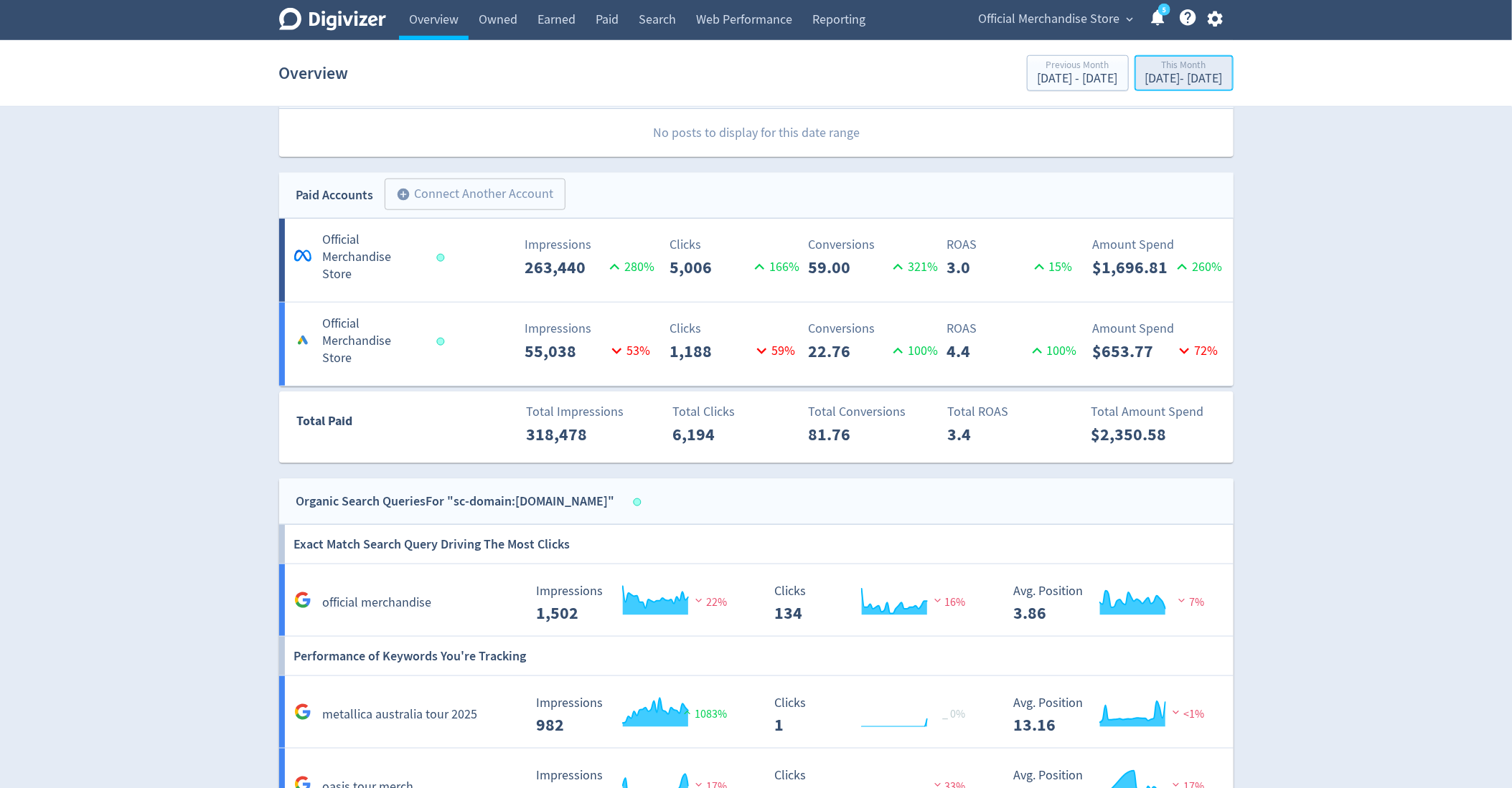
click at [1155, 67] on div "This Month" at bounding box center [1184, 66] width 78 height 12
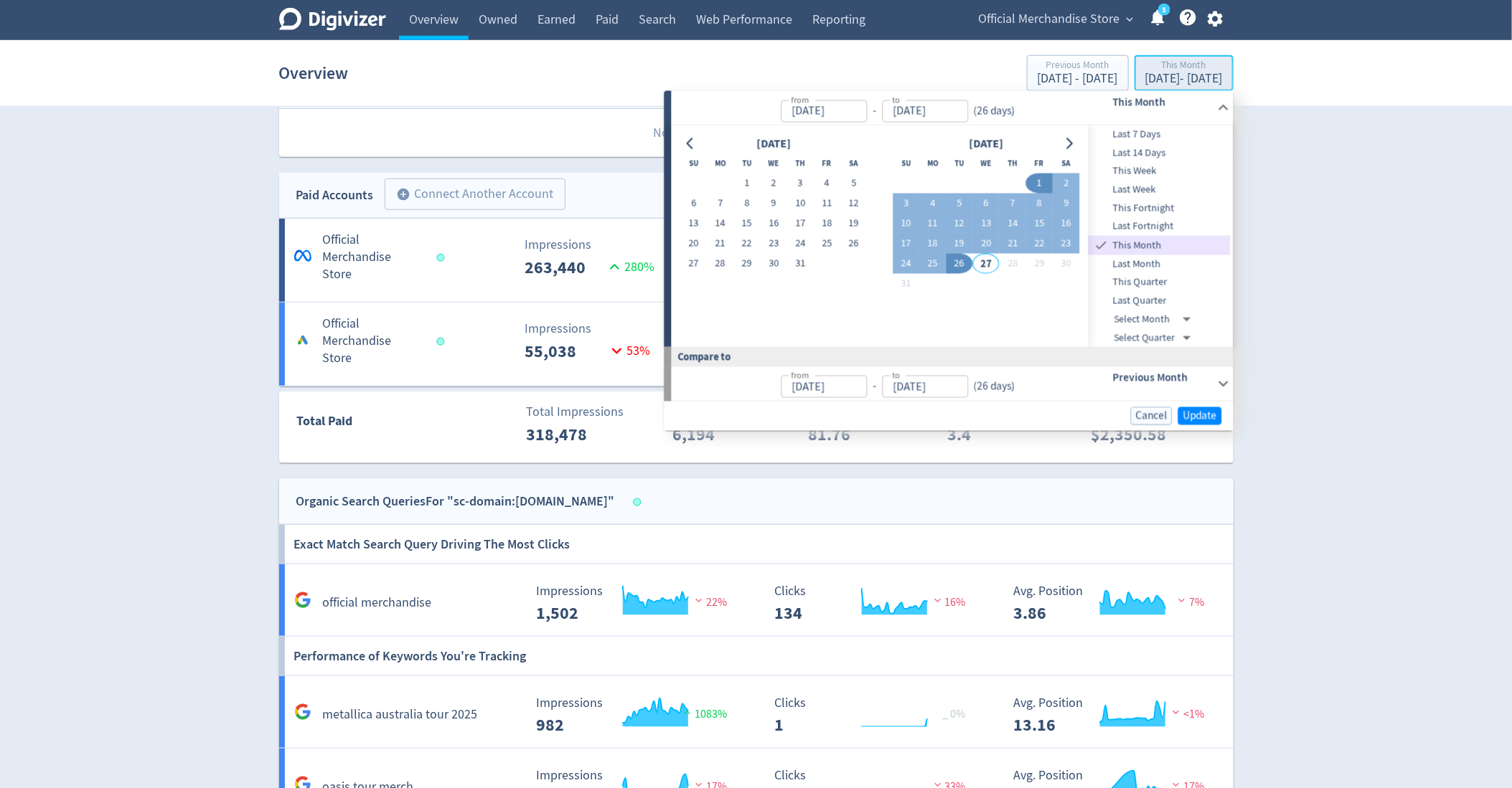
type input "[DATE]"
click at [1138, 152] on span "Last 14 Days" at bounding box center [1160, 154] width 142 height 16
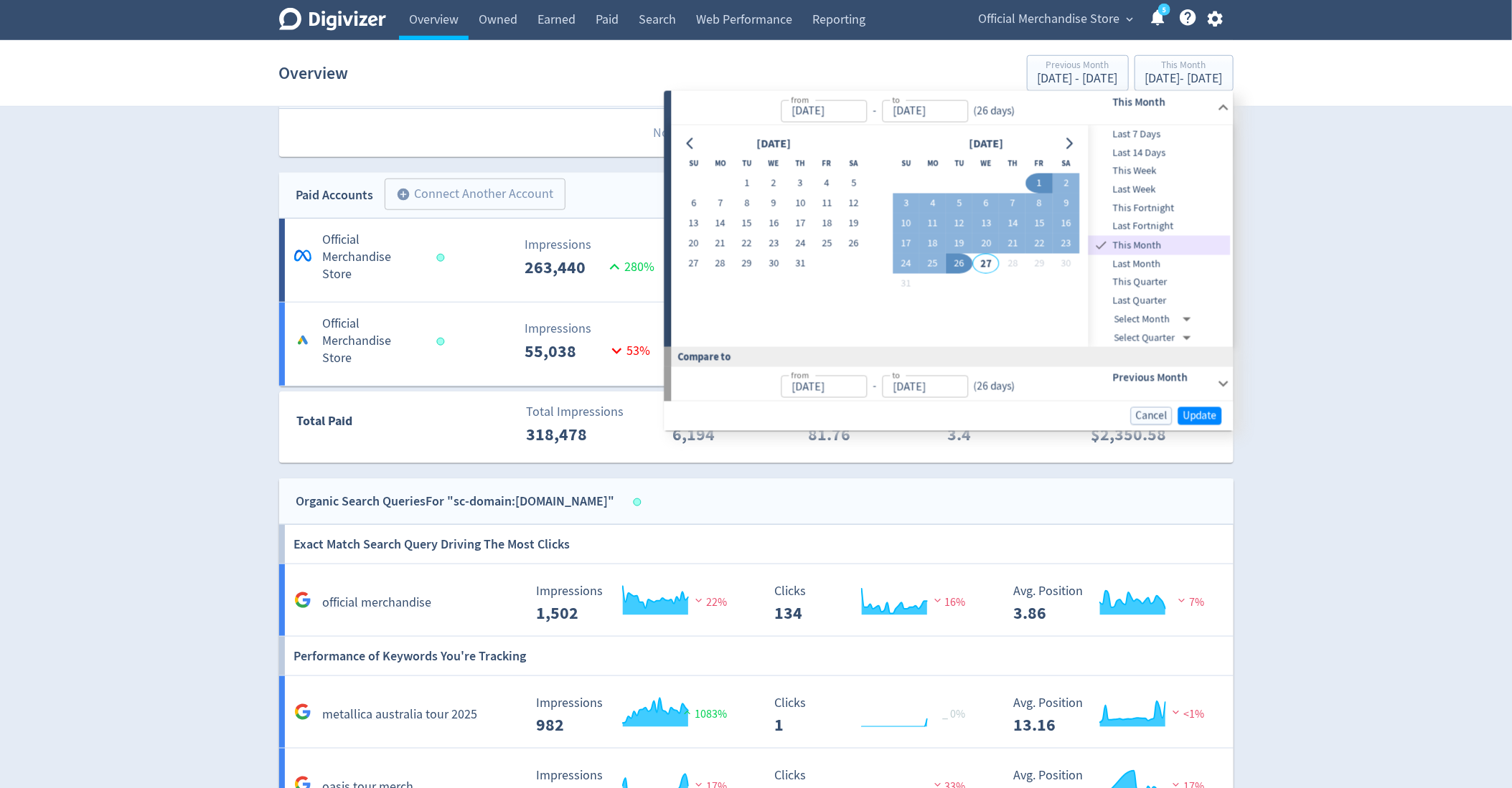
type input "[DATE]"
click at [1196, 413] on span "Update" at bounding box center [1200, 416] width 34 height 11
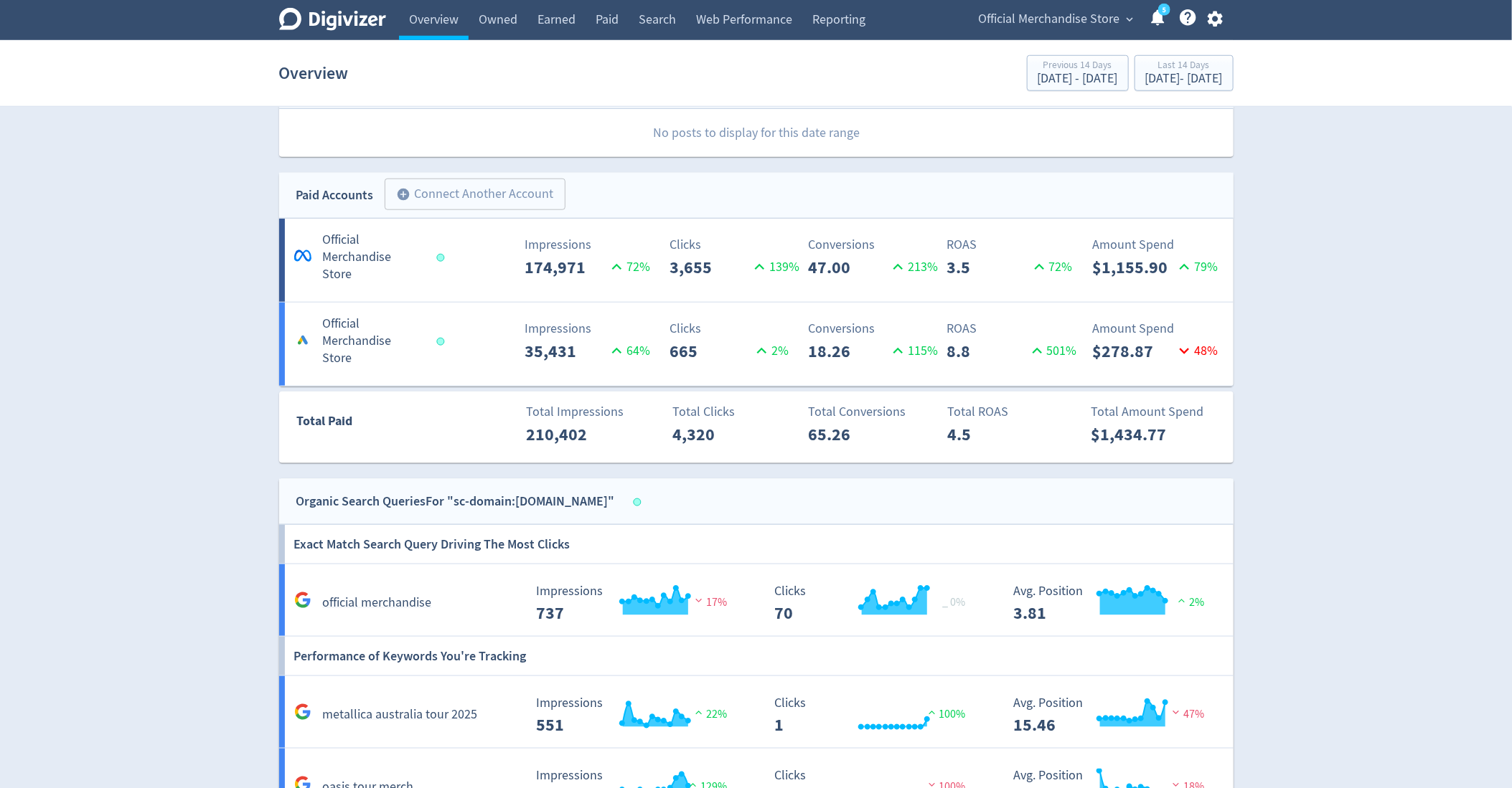
scroll to position [683, 0]
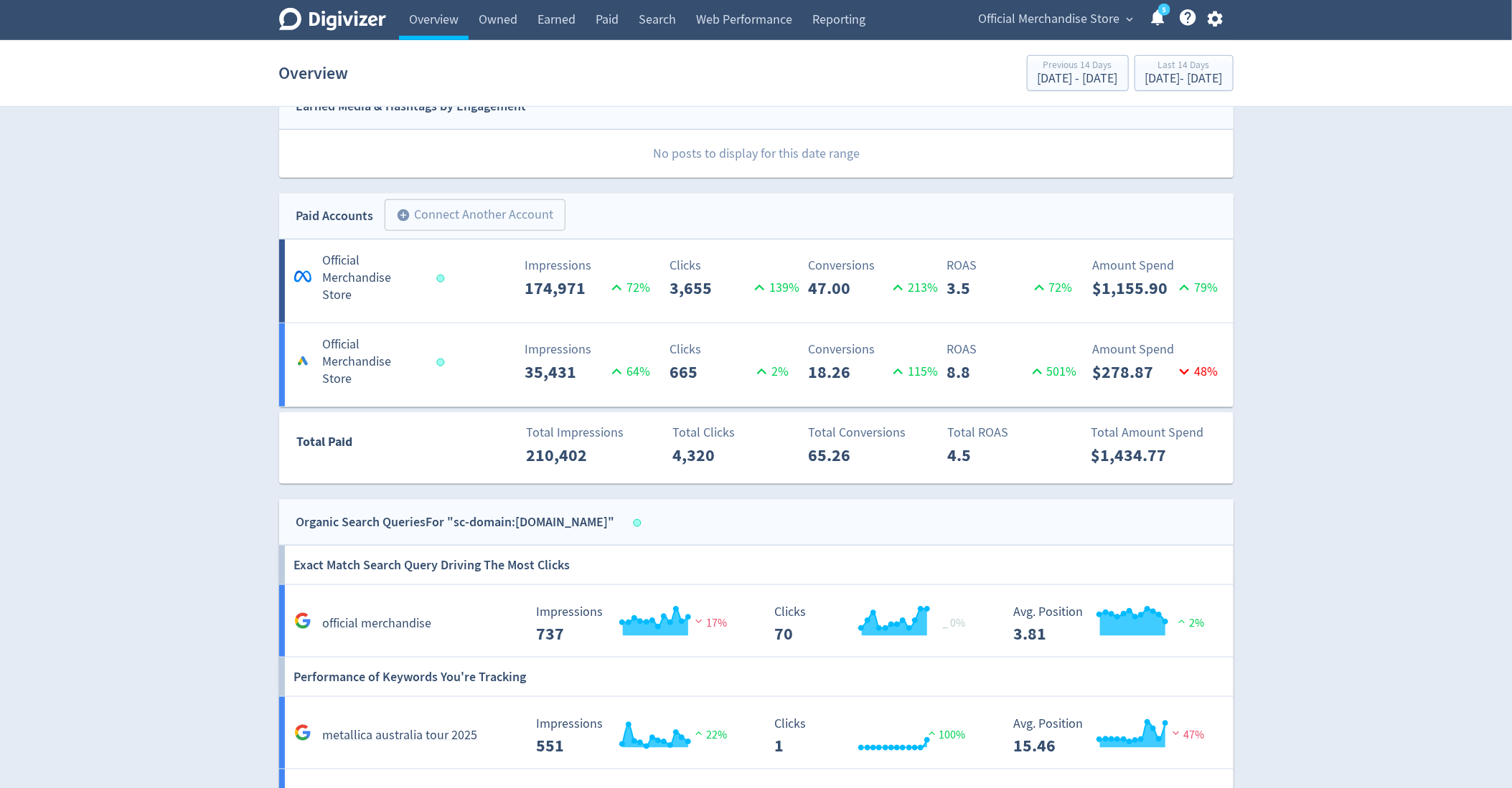
click at [1124, 94] on div "Overview Previous 14 Days [DATE] - [DATE] Last 14 Days [DATE] - [DATE]" at bounding box center [756, 73] width 954 height 46
click at [1145, 68] on div "Last 14 Days" at bounding box center [1184, 66] width 78 height 12
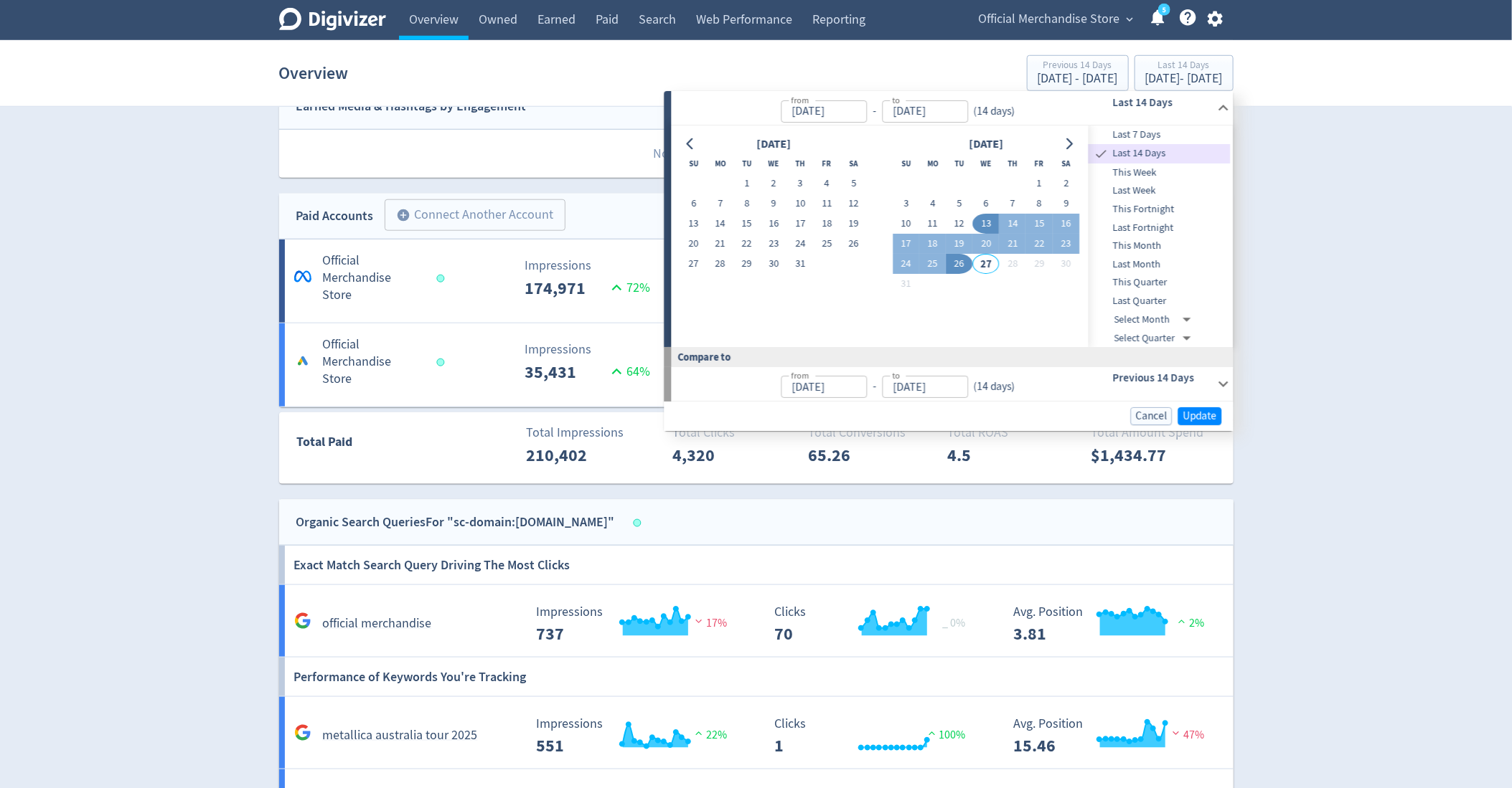
click at [1122, 130] on span "Last 7 Days" at bounding box center [1160, 135] width 142 height 16
type input "[DATE]"
click at [1207, 416] on span "Update" at bounding box center [1200, 416] width 34 height 11
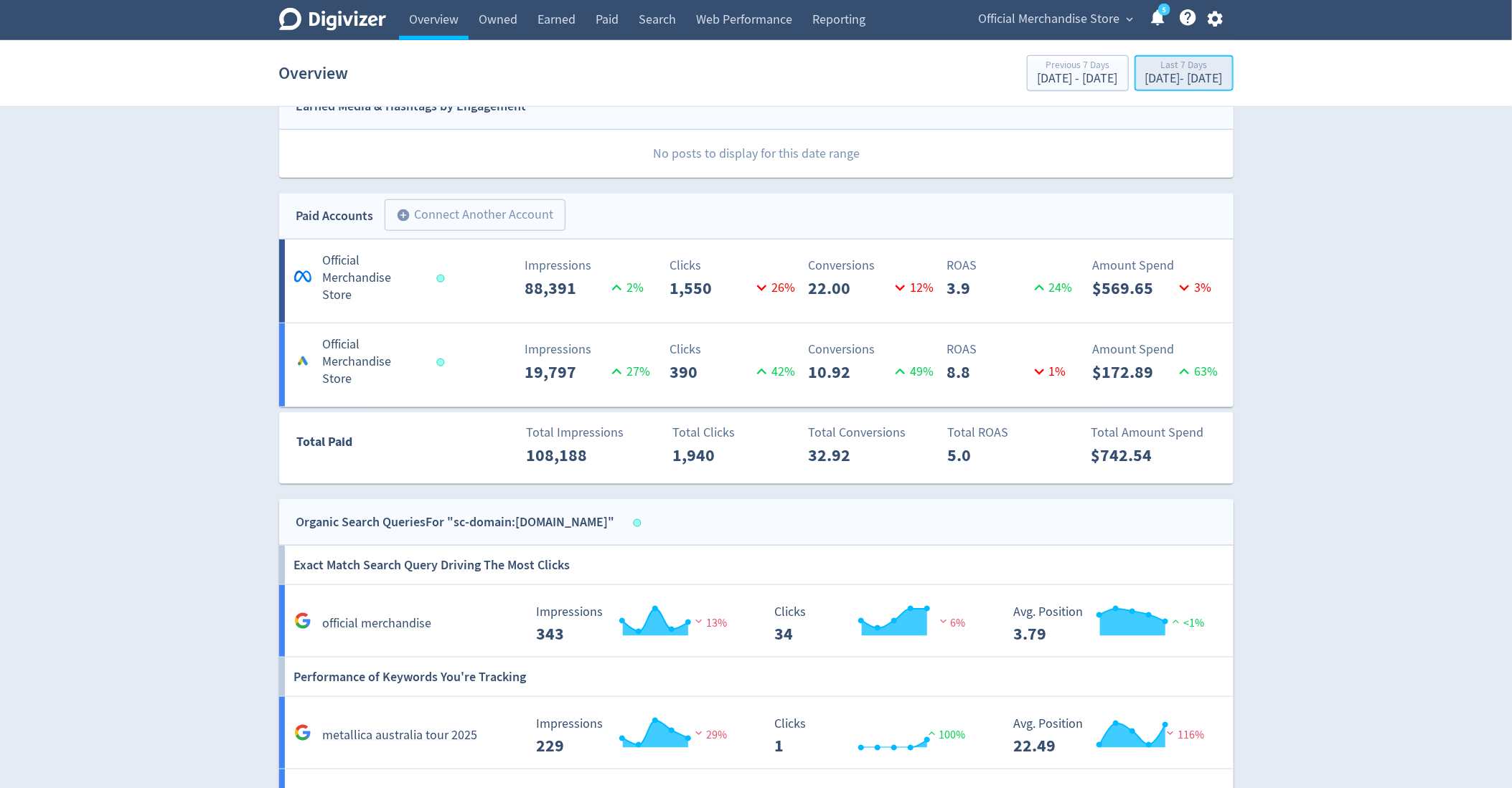
click at [1145, 77] on div "[DATE] - [DATE]" at bounding box center [1184, 79] width 78 height 13
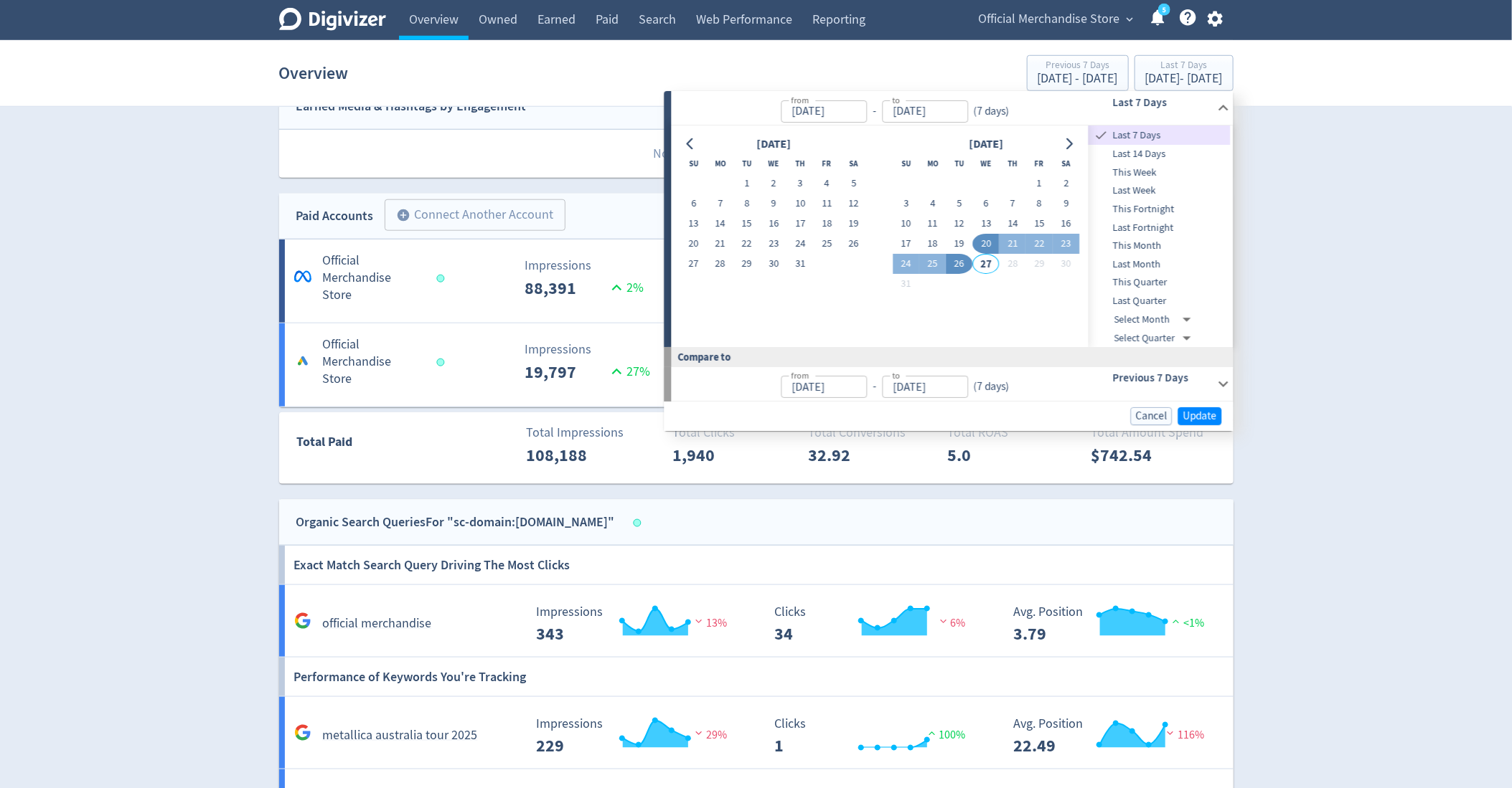
click at [1137, 135] on span "Last 7 Days" at bounding box center [1170, 136] width 121 height 16
click at [1199, 413] on span "Update" at bounding box center [1200, 416] width 34 height 11
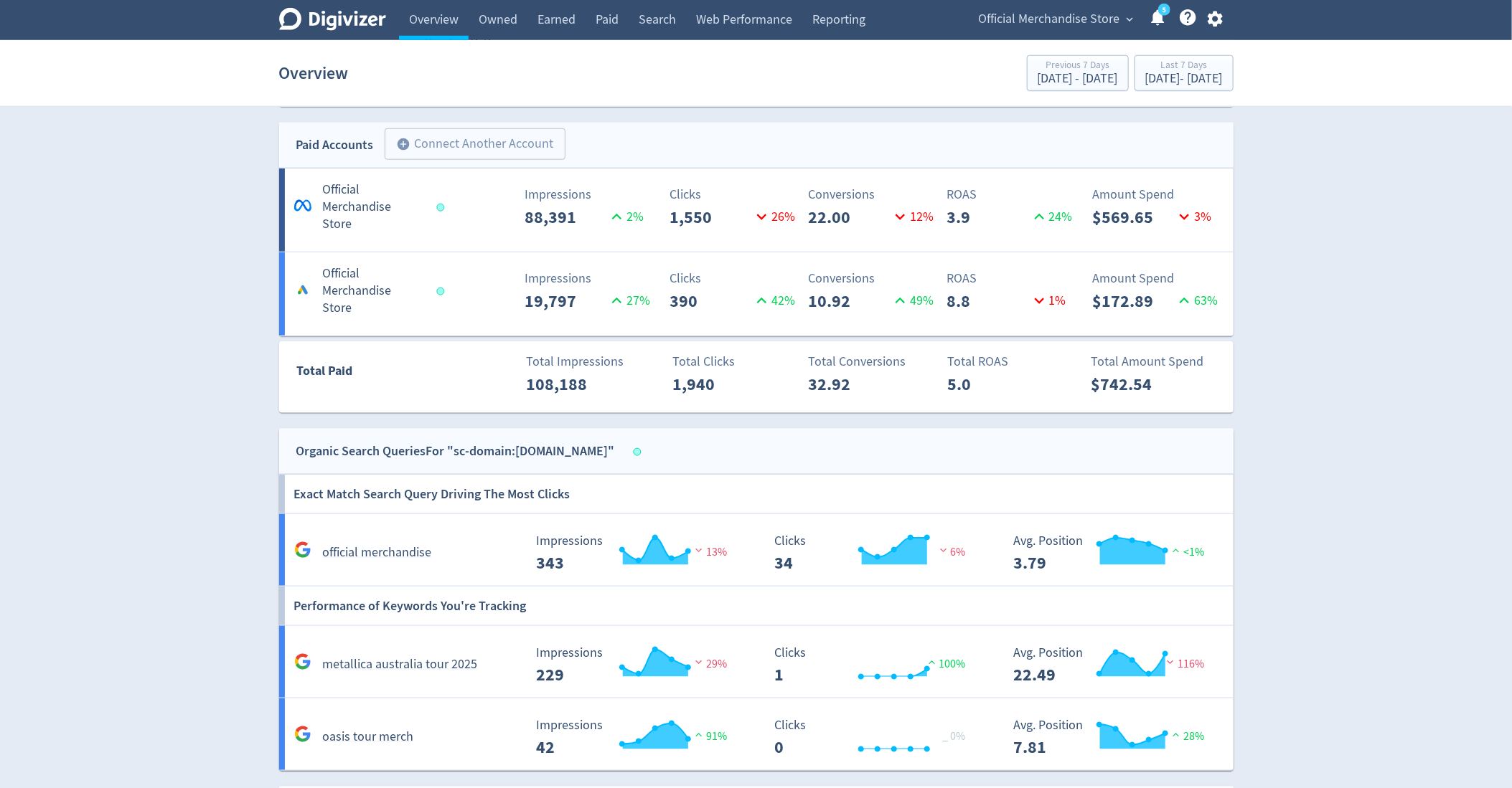
scroll to position [764, 0]
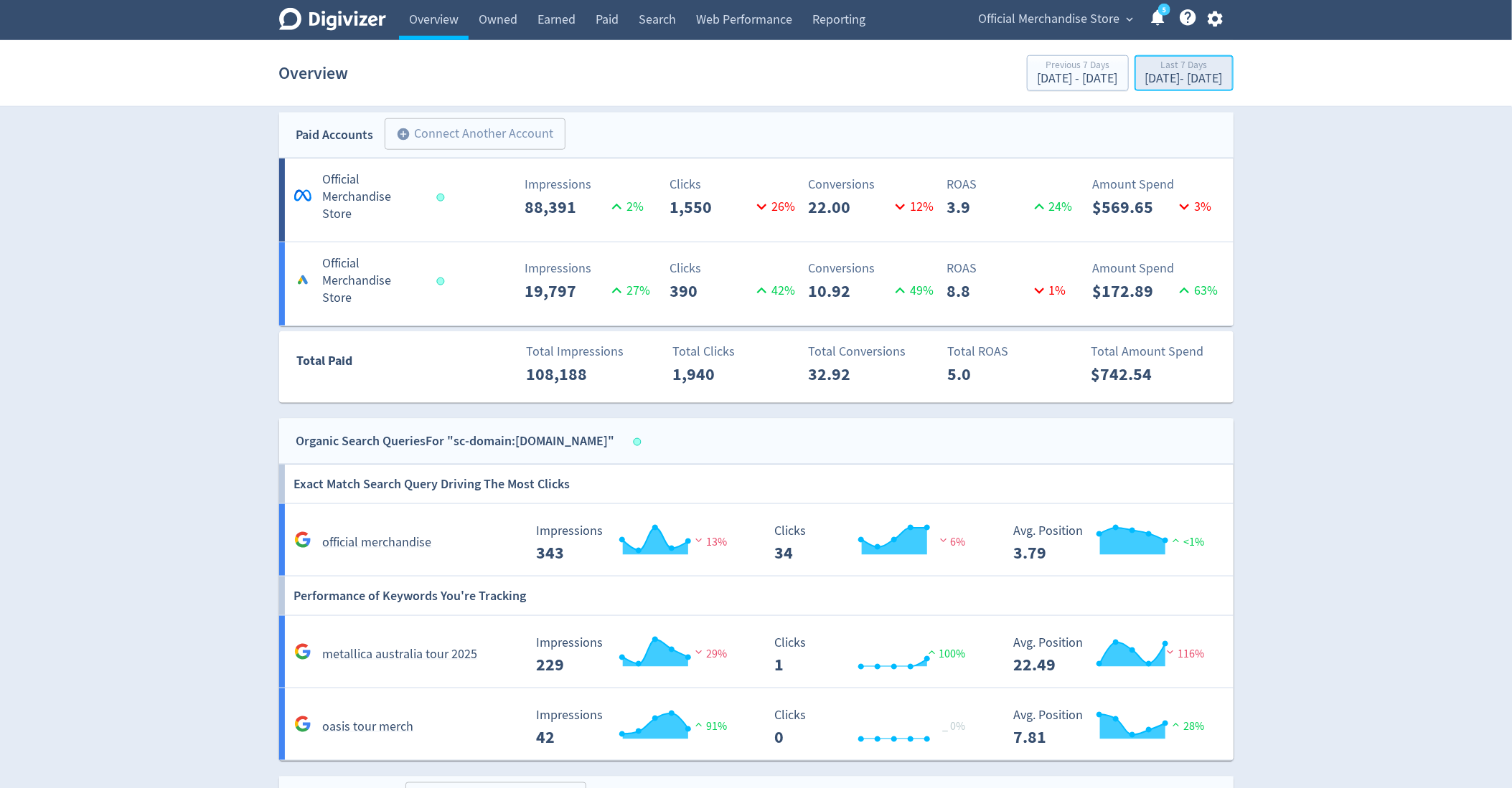
click at [1139, 86] on div "Last 7 Days [DATE] - [DATE]" at bounding box center [1184, 74] width 91 height 29
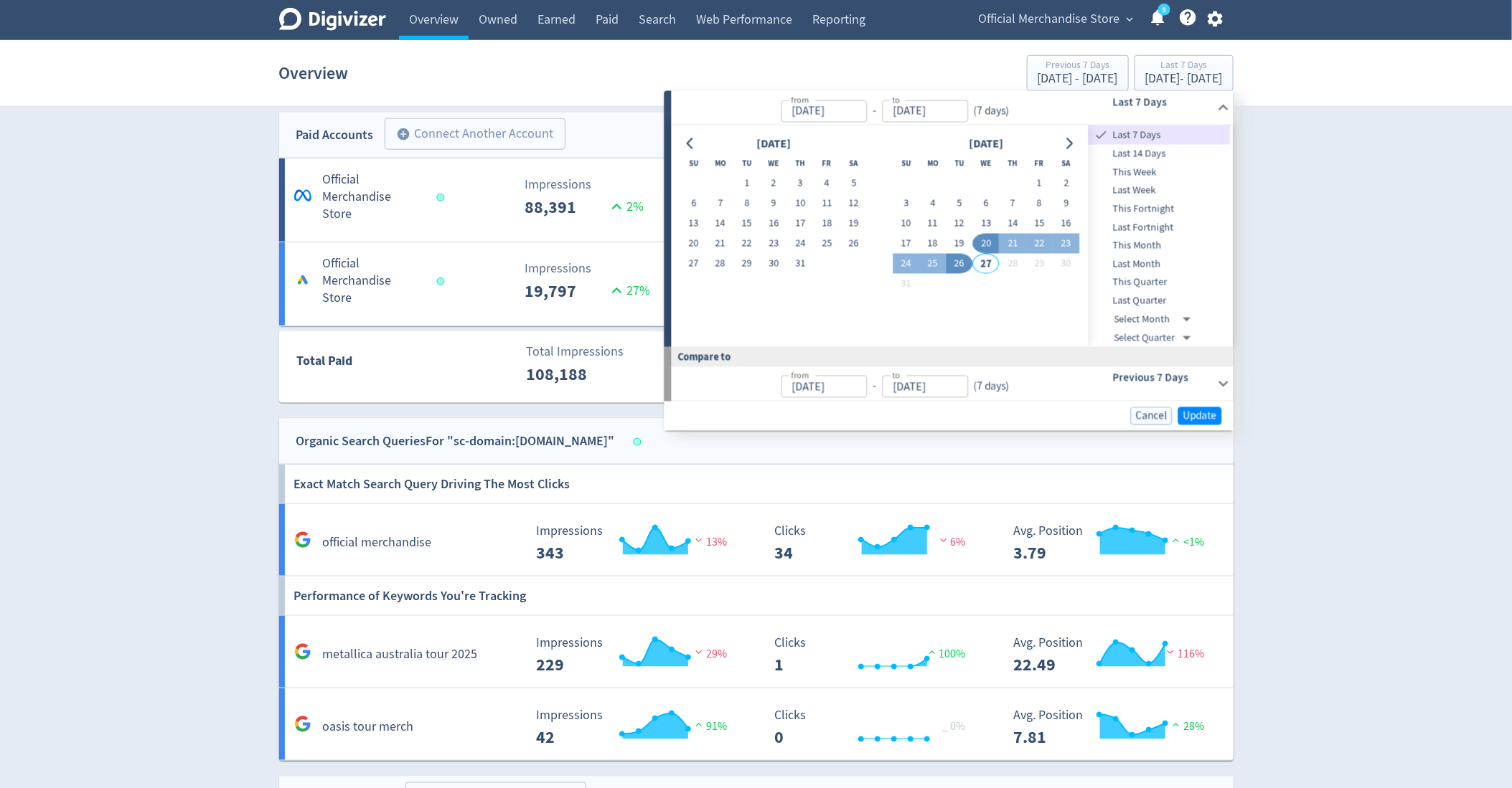
click at [1142, 154] on span "Last 14 Days" at bounding box center [1160, 155] width 142 height 16
type input "[DATE]"
click at [1198, 411] on span "Update" at bounding box center [1200, 416] width 34 height 11
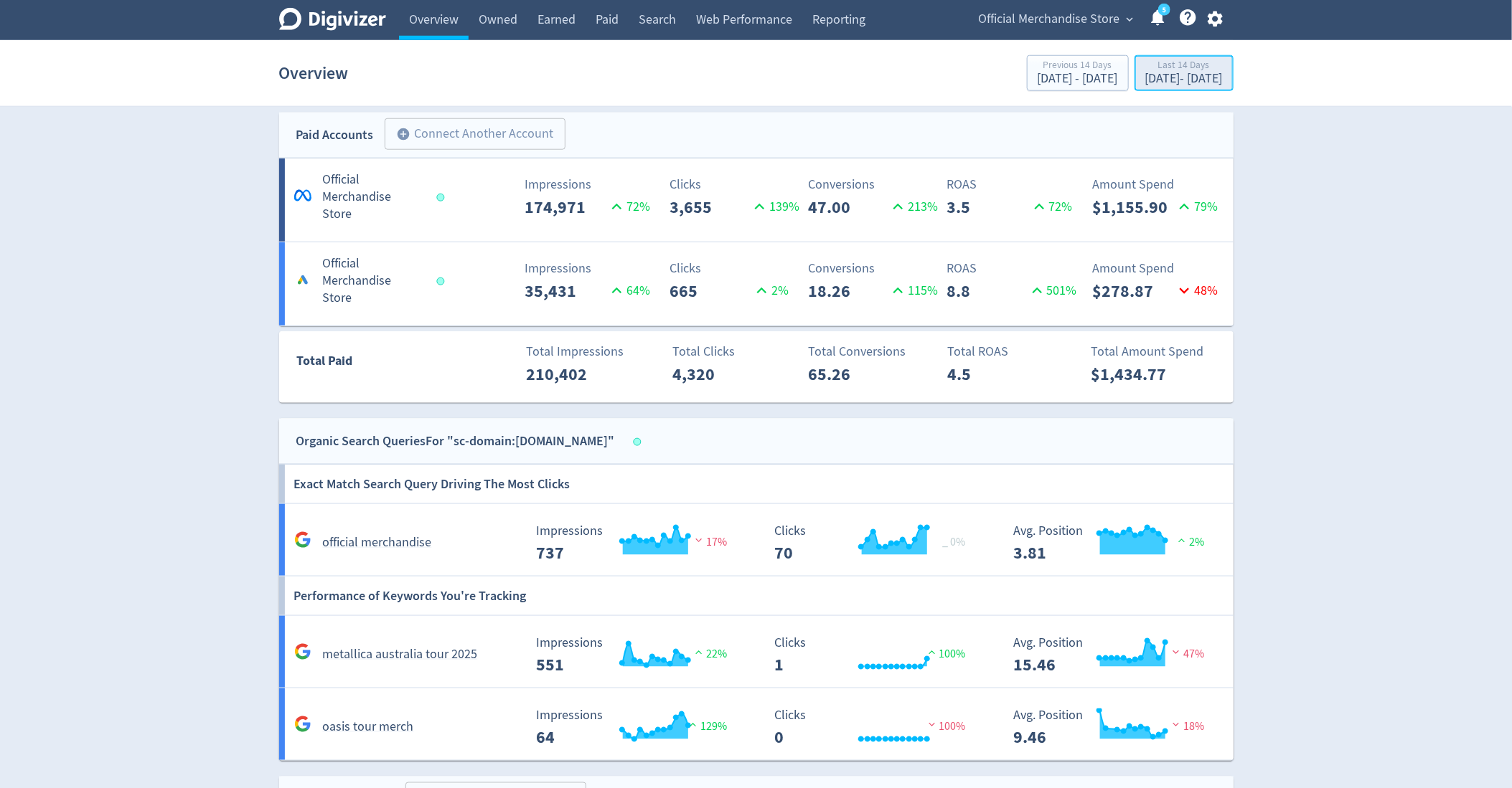
click at [1162, 88] on div "Last 14 Days [DATE] - [DATE]" at bounding box center [1184, 74] width 91 height 29
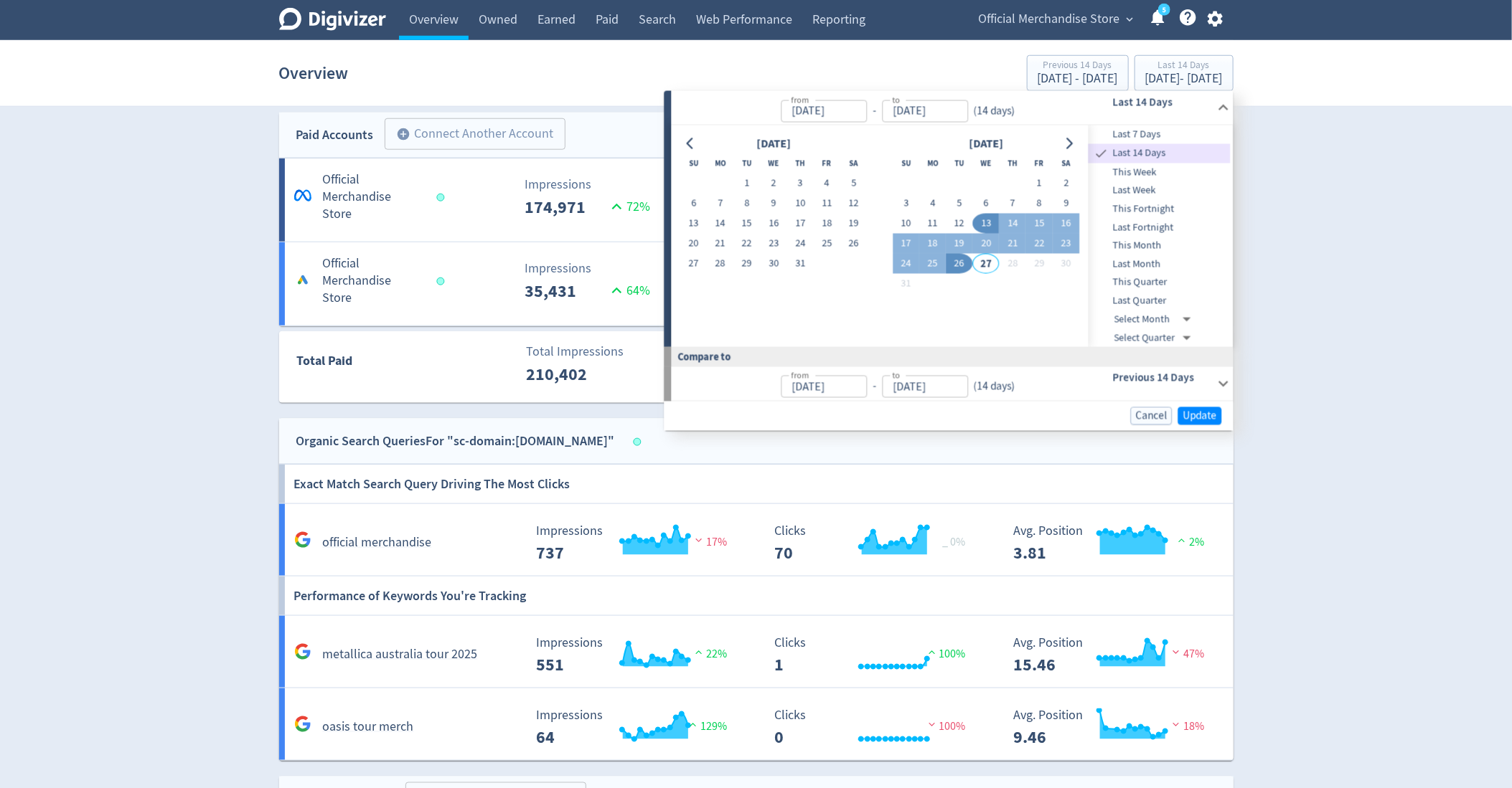
click at [1148, 140] on span "Last 7 Days" at bounding box center [1160, 135] width 142 height 16
type input "[DATE]"
click at [1198, 418] on span "Update" at bounding box center [1200, 416] width 34 height 11
